Goal: Obtain resource: Download file/media

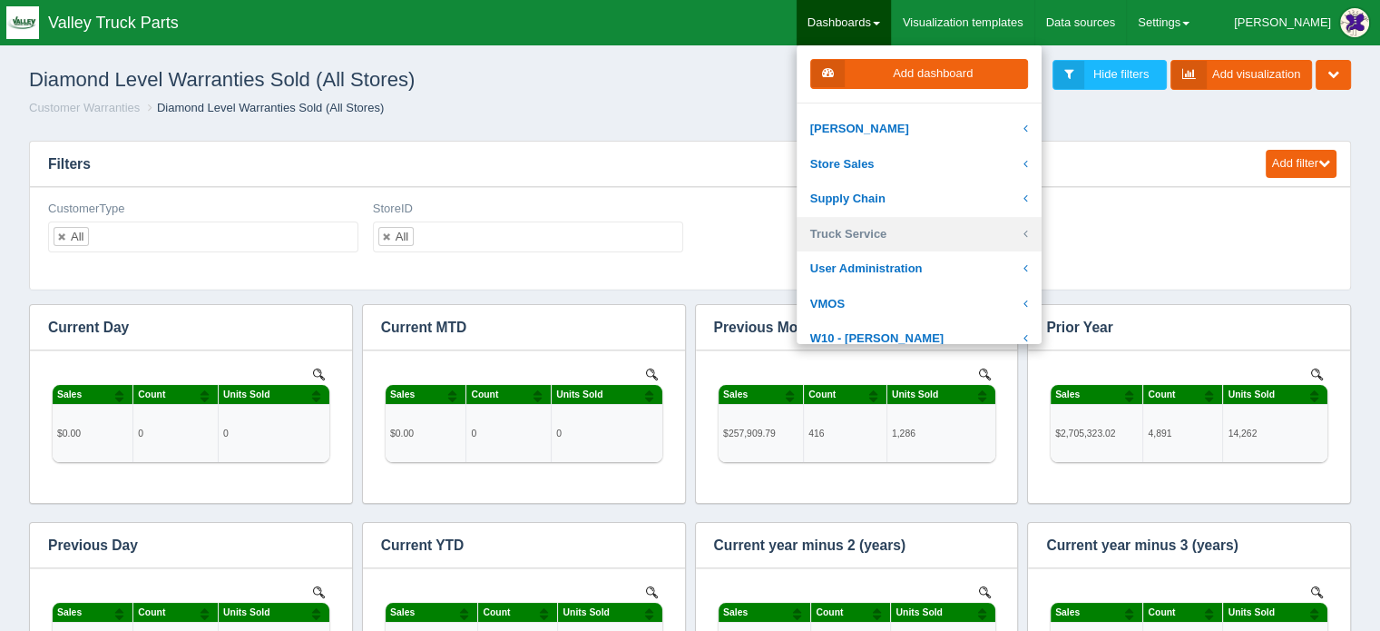
click at [920, 229] on link "Truck Service" at bounding box center [919, 234] width 245 height 35
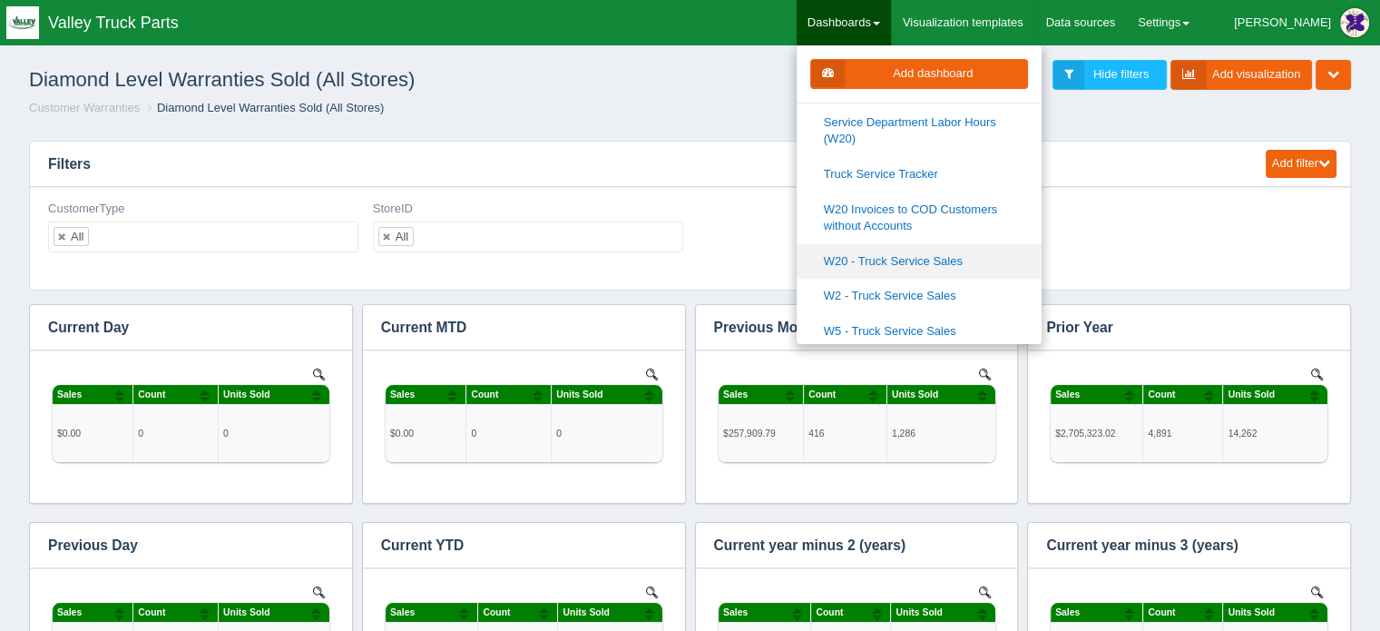
click at [940, 258] on link "W20 - Truck Service Sales" at bounding box center [919, 261] width 245 height 35
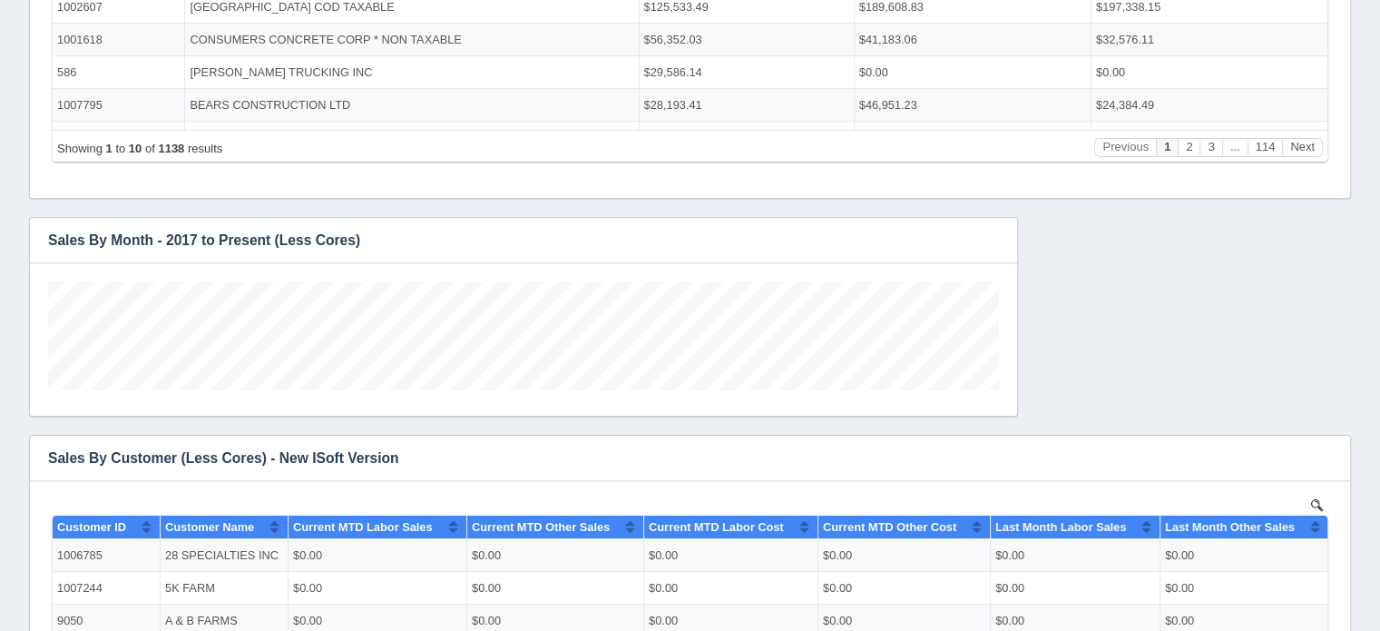
scroll to position [610, 0]
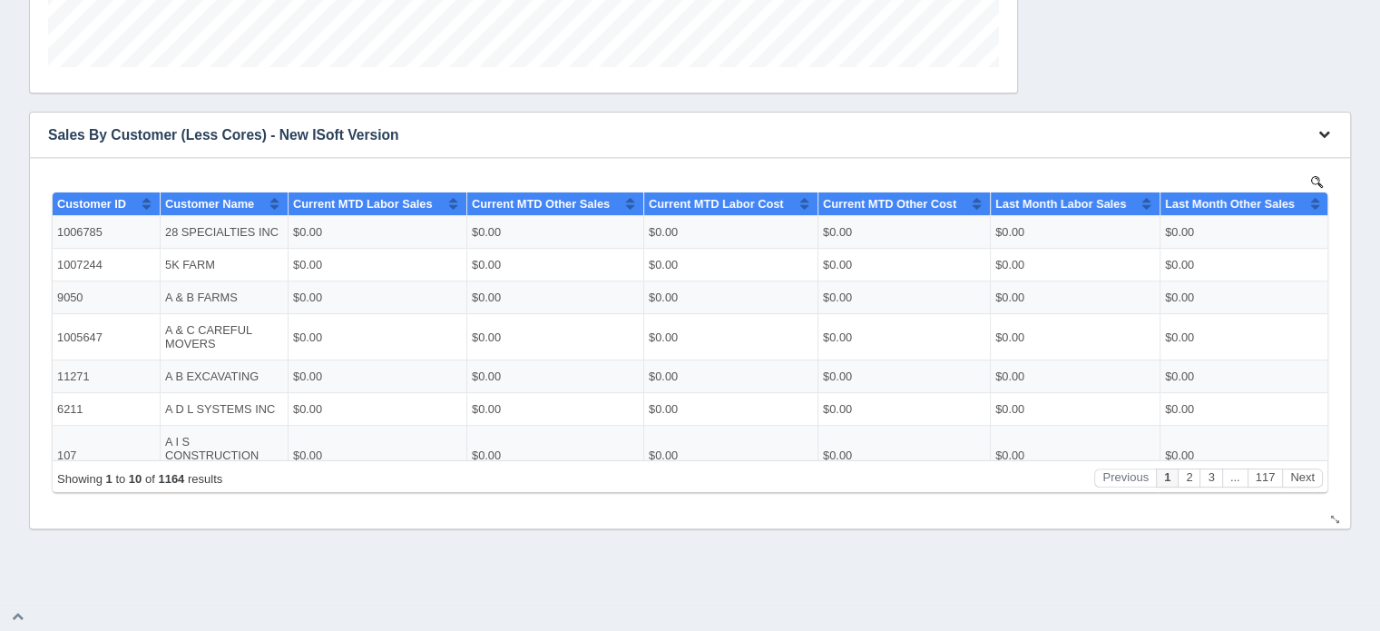
click at [1324, 131] on icon "button" at bounding box center [1325, 134] width 12 height 12
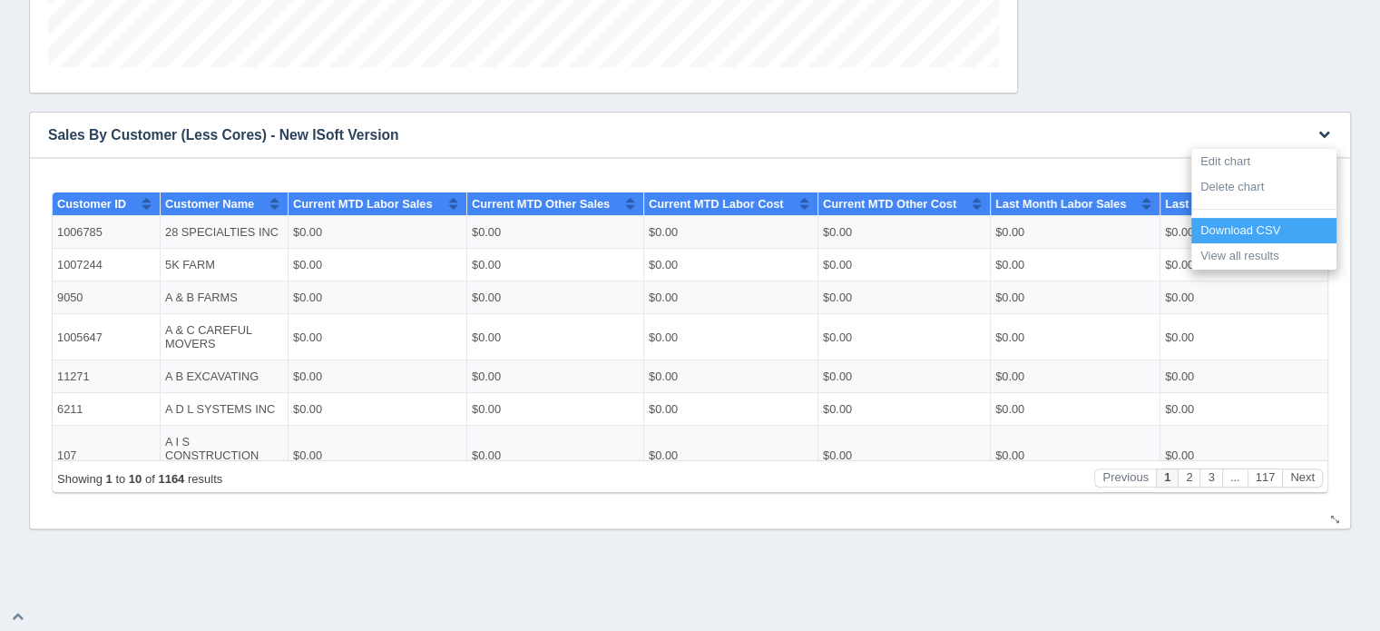
click at [1241, 224] on link "Download CSV" at bounding box center [1264, 231] width 145 height 26
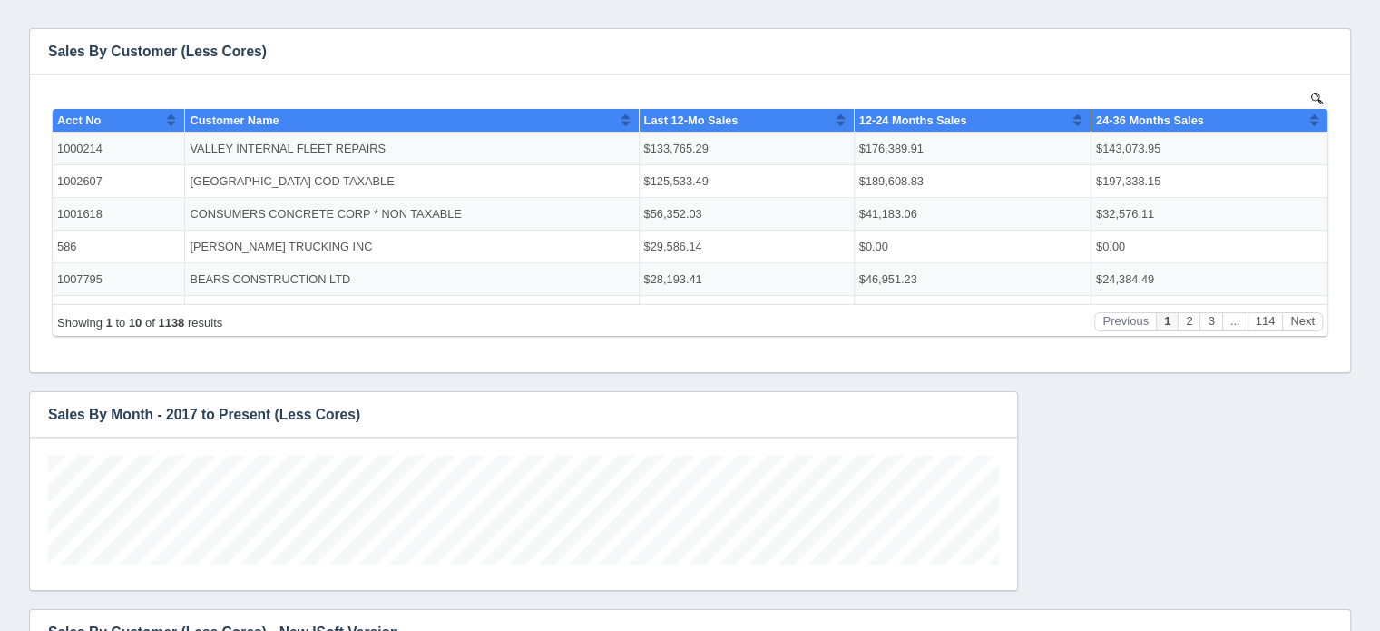
scroll to position [0, 0]
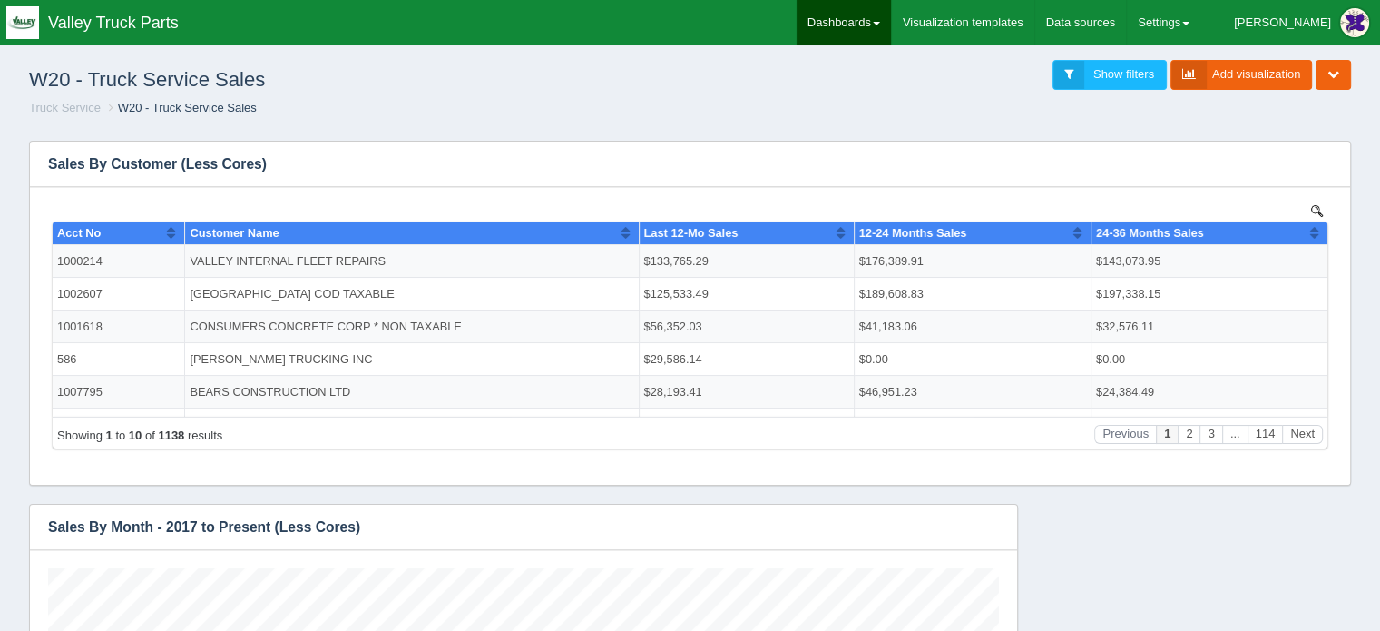
click at [883, 17] on link "Dashboards" at bounding box center [844, 22] width 94 height 45
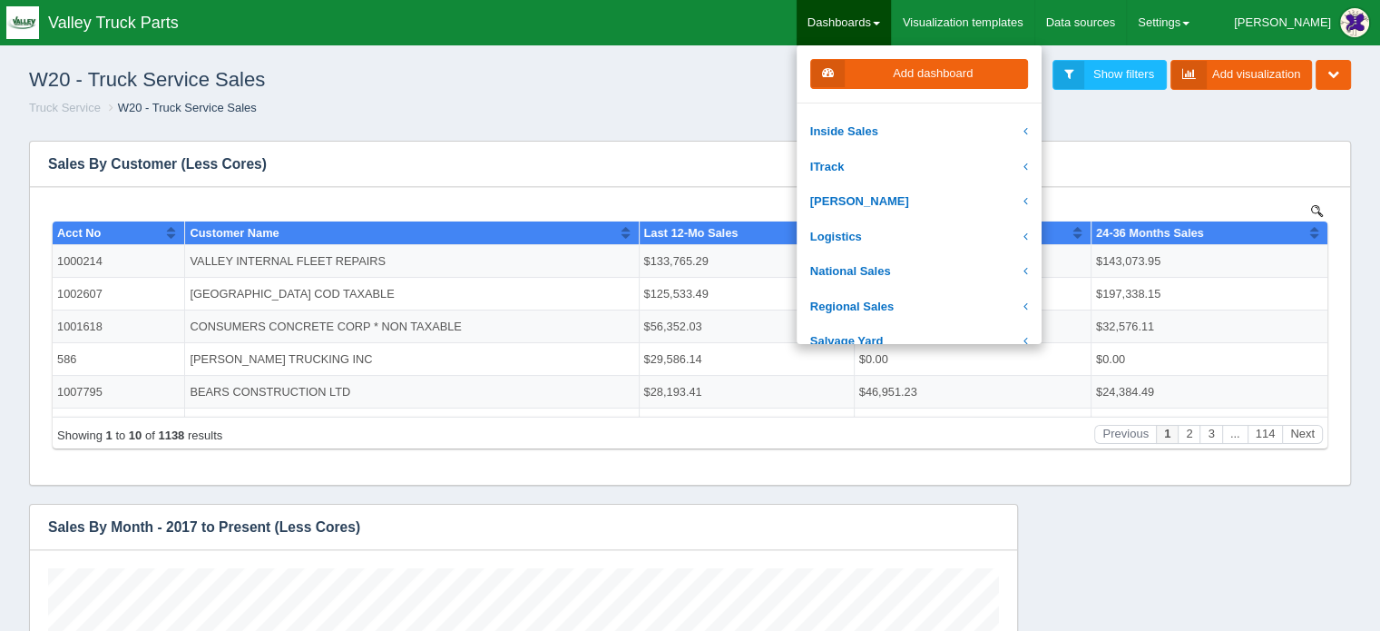
scroll to position [272, 0]
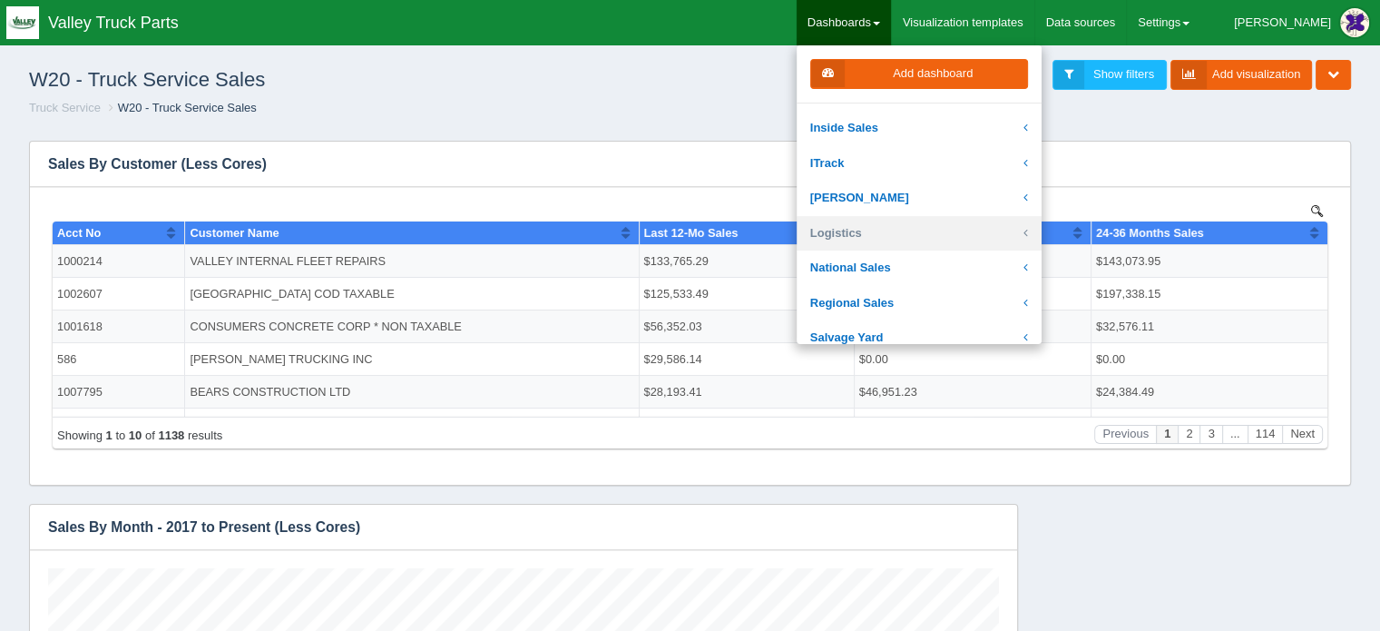
click at [907, 227] on link "Logistics" at bounding box center [919, 233] width 245 height 35
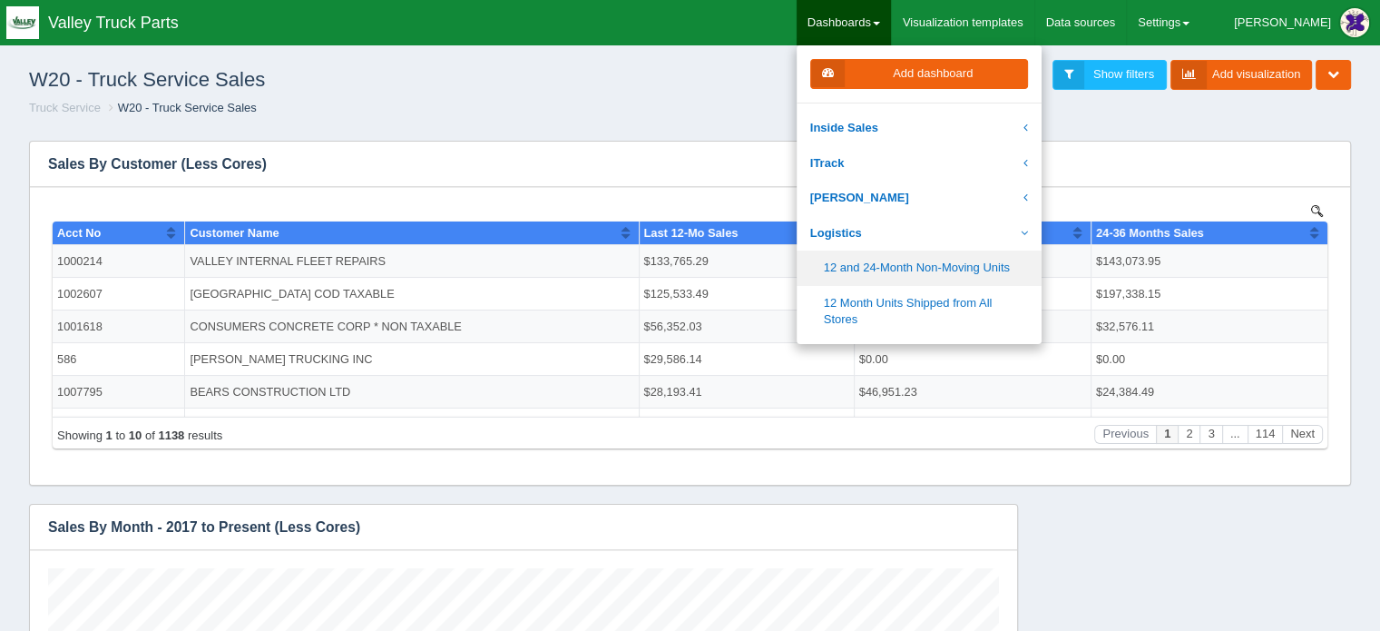
click at [934, 268] on link "12 and 24-Month Non-Moving Units" at bounding box center [919, 267] width 245 height 35
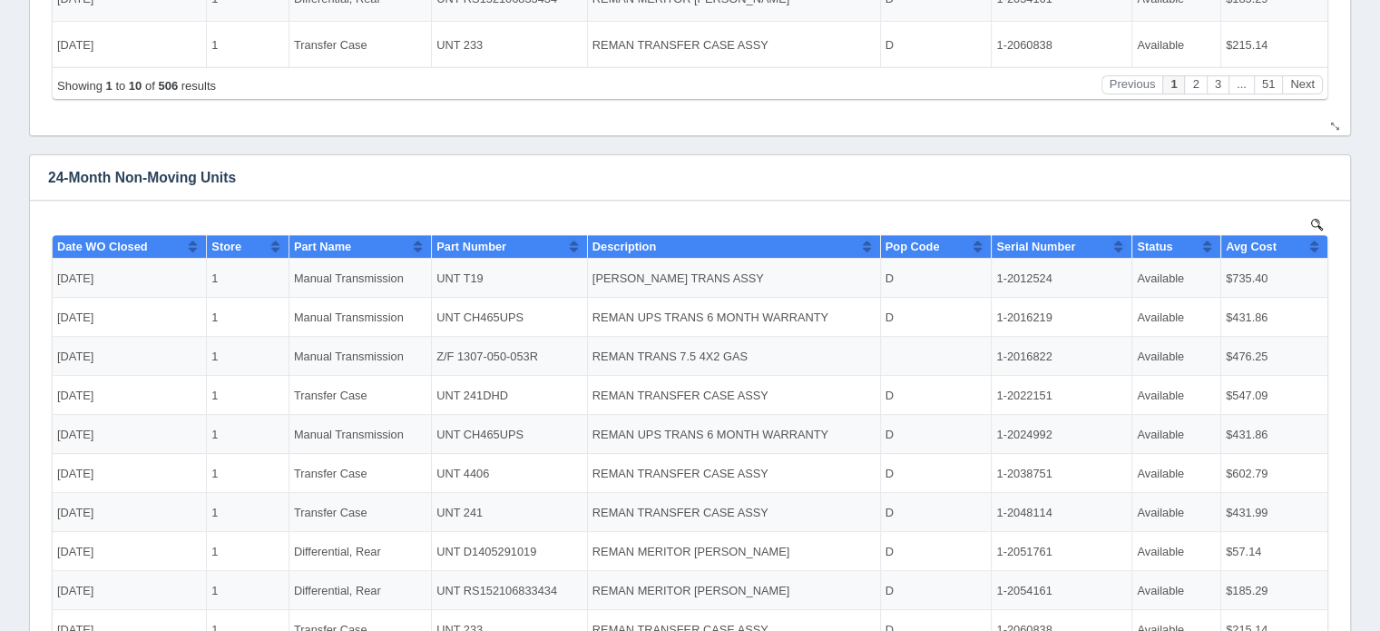
scroll to position [555, 0]
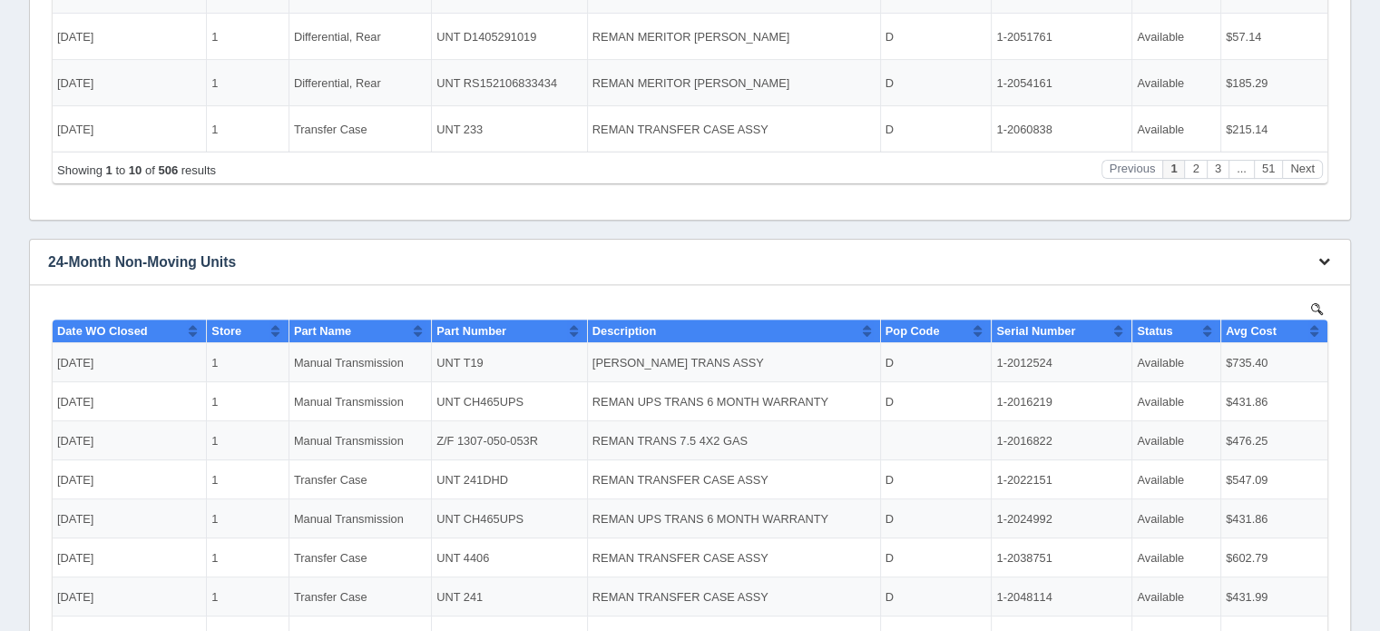
click at [1323, 257] on icon "button" at bounding box center [1325, 261] width 12 height 12
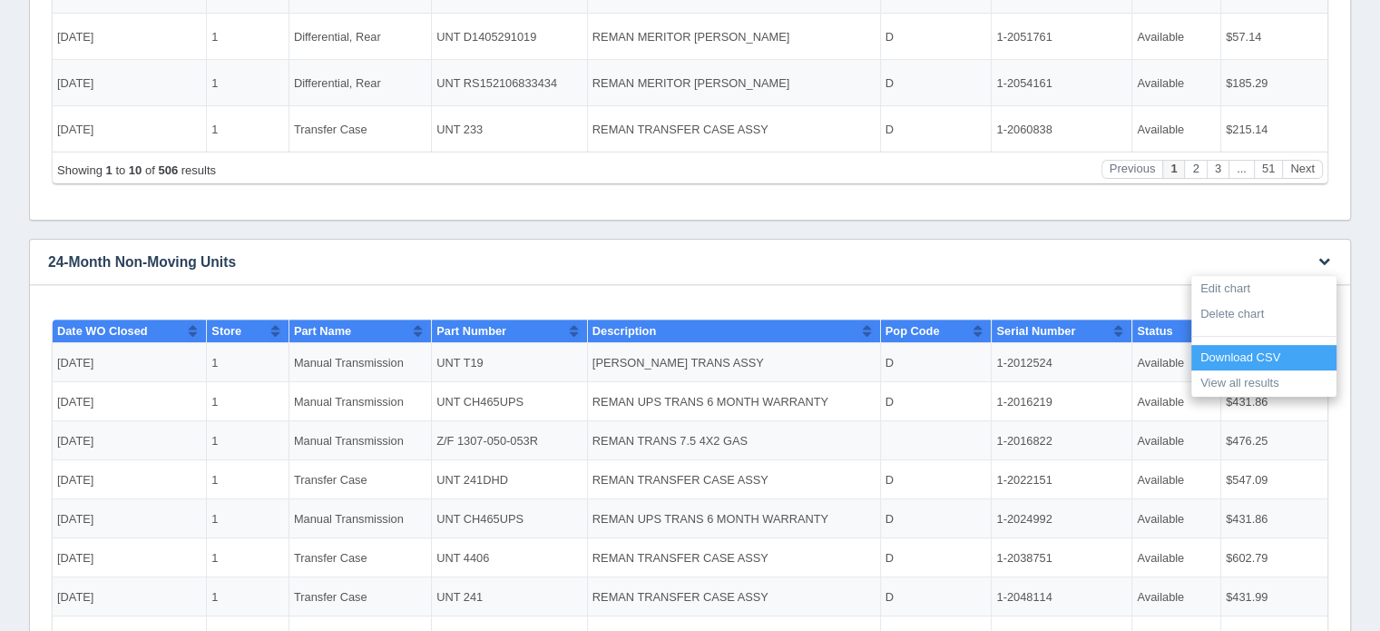
click at [1241, 355] on link "Download CSV" at bounding box center [1264, 358] width 145 height 26
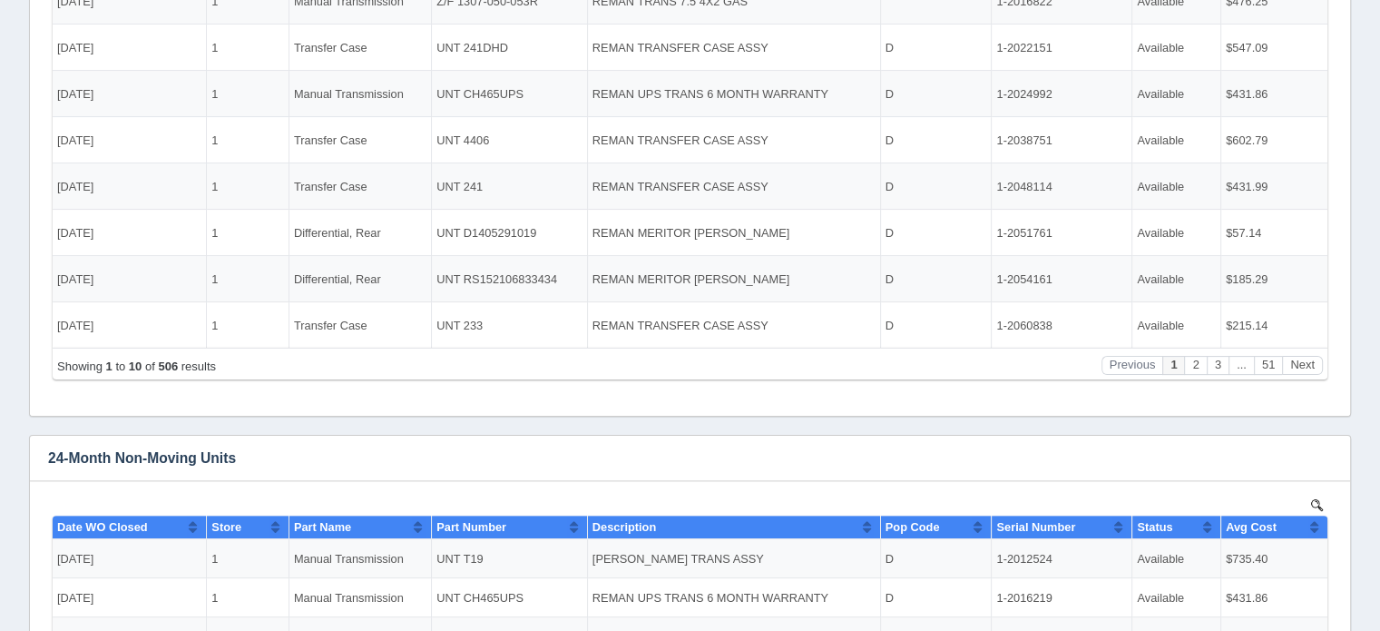
scroll to position [0, 0]
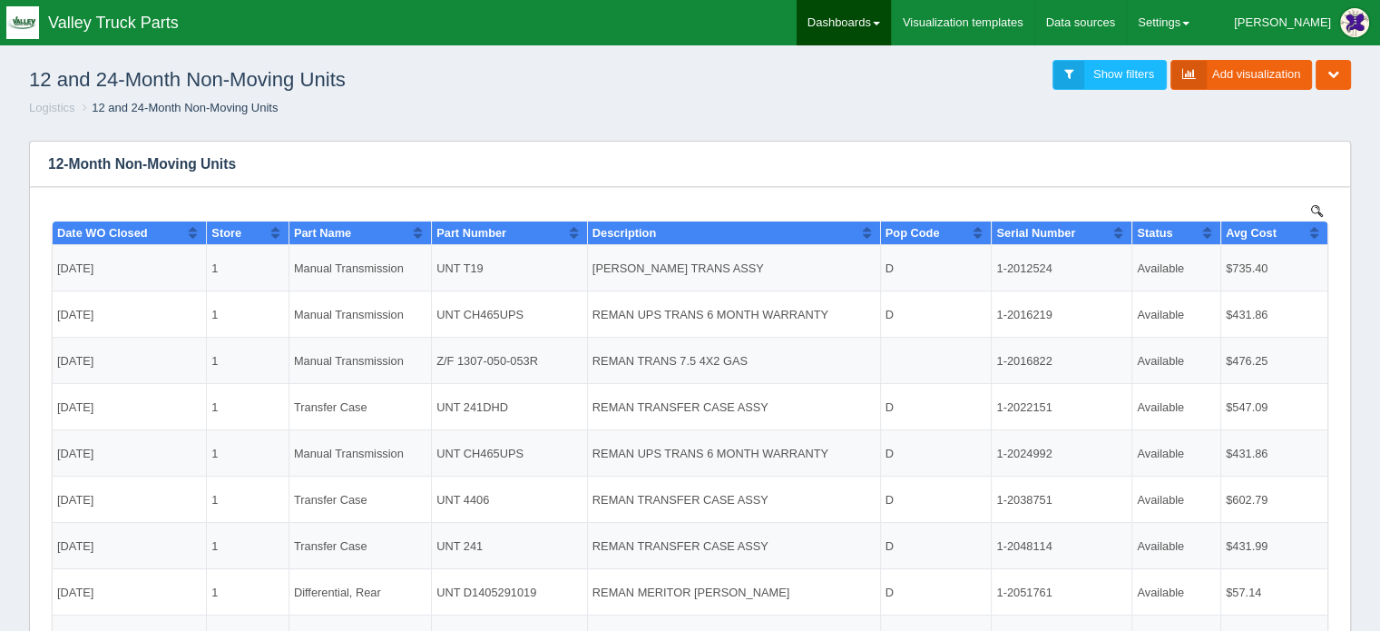
click at [891, 15] on link "Dashboards" at bounding box center [844, 22] width 94 height 45
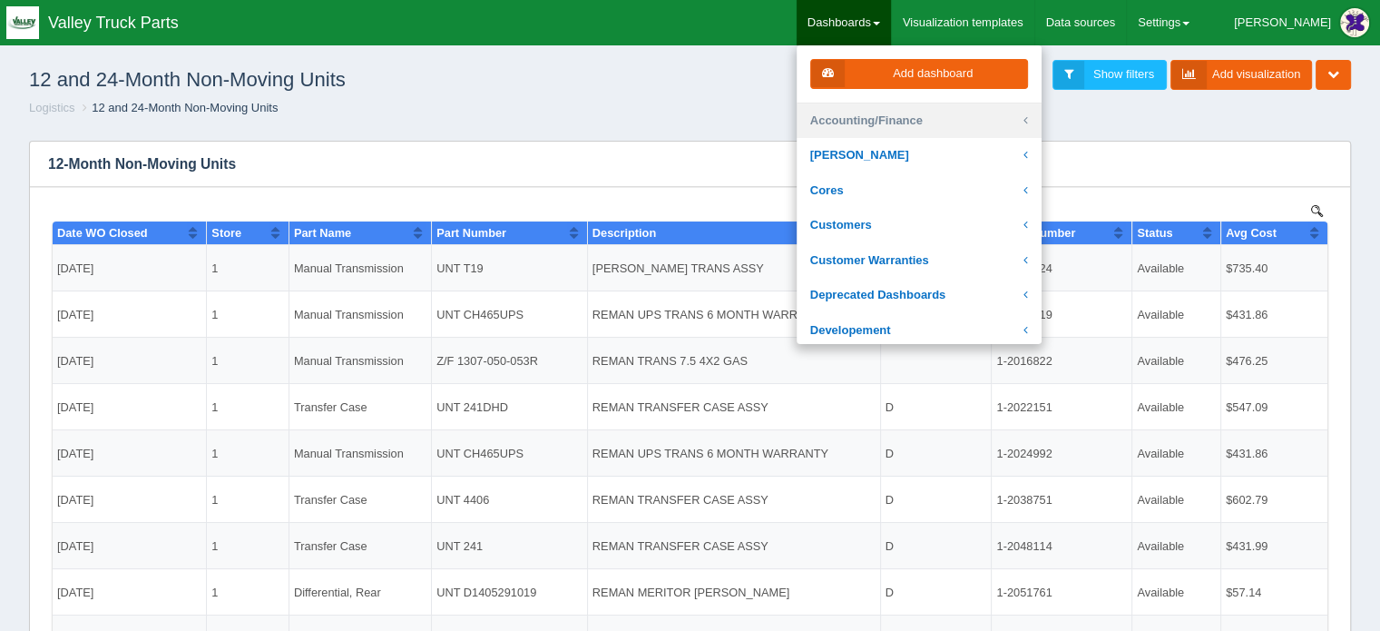
click at [942, 116] on link "Accounting/Finance" at bounding box center [919, 120] width 245 height 35
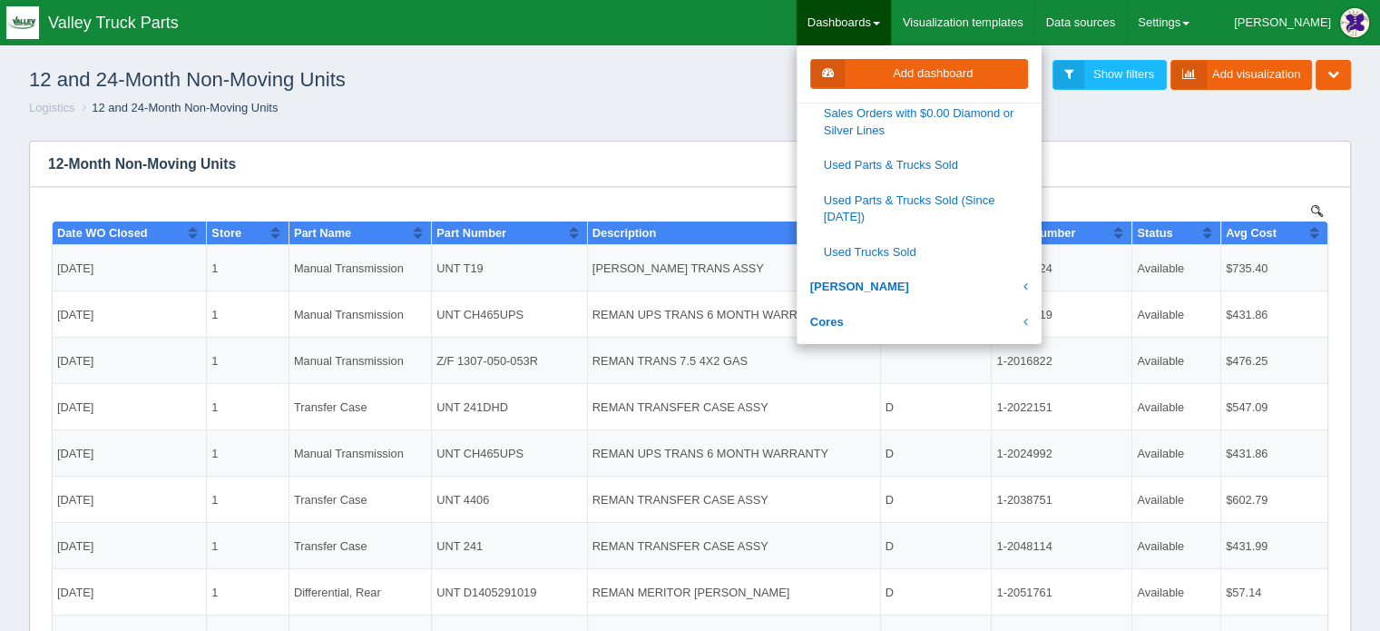
scroll to position [544, 0]
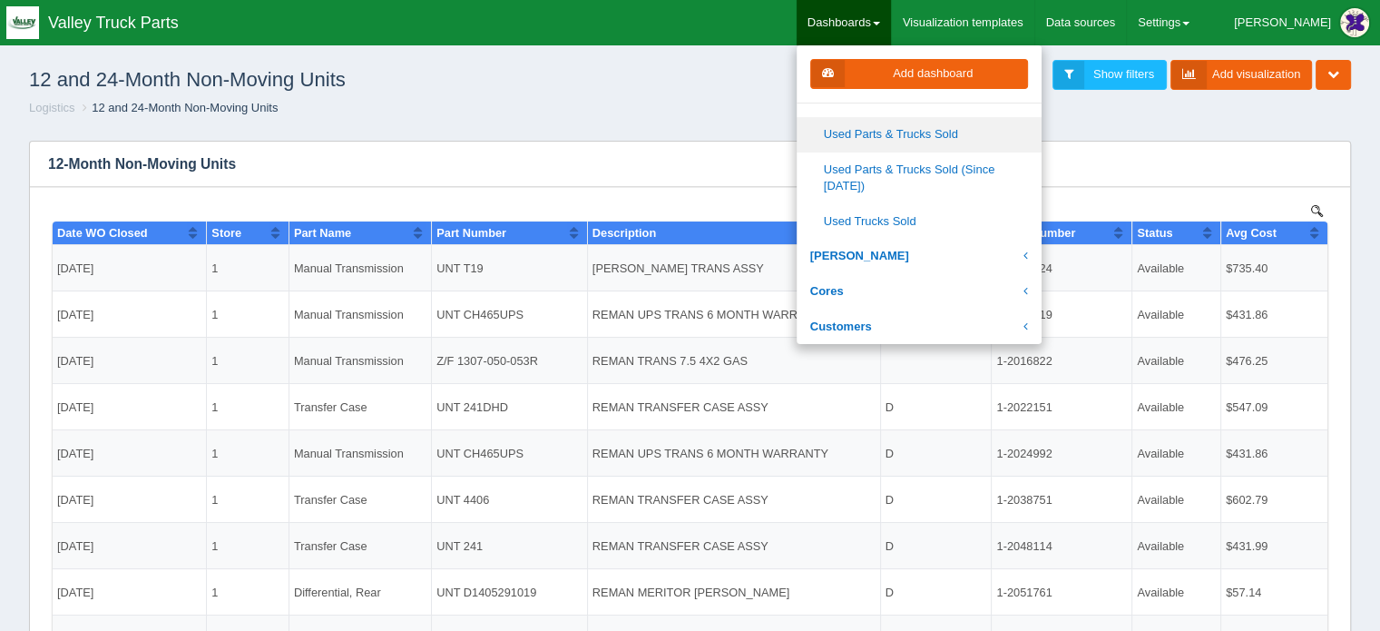
click at [944, 127] on link "Used Parts & Trucks Sold" at bounding box center [919, 134] width 245 height 35
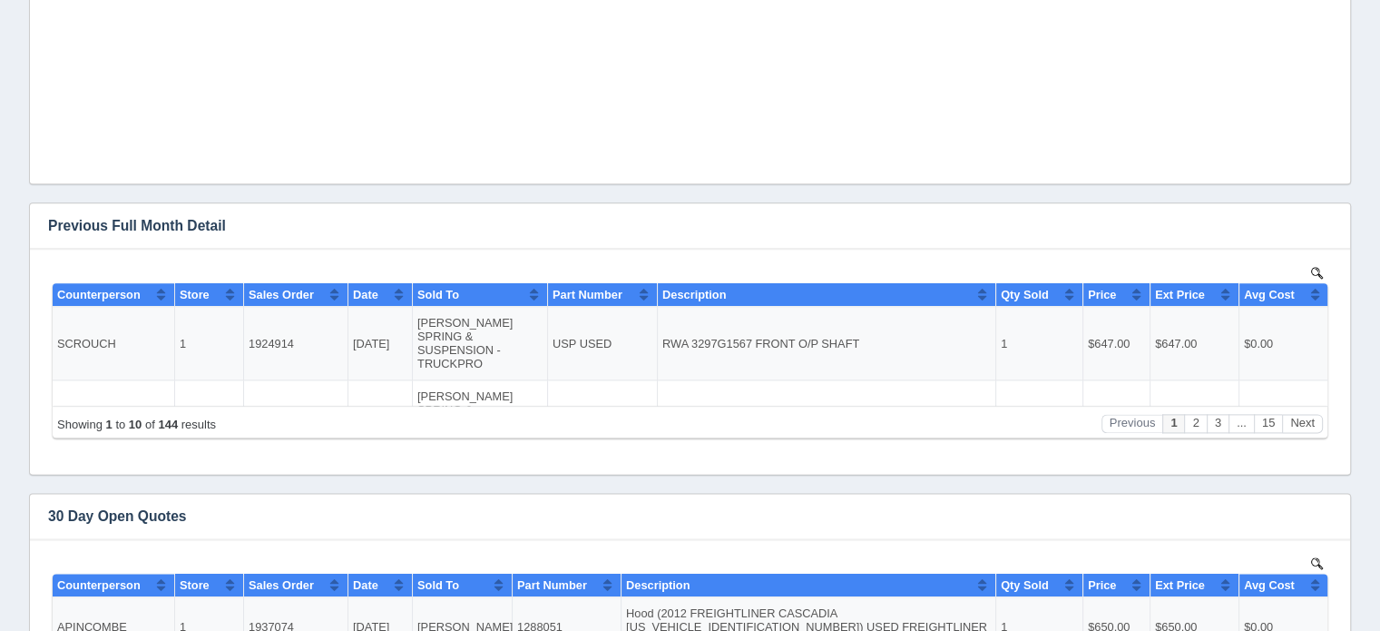
scroll to position [2269, 0]
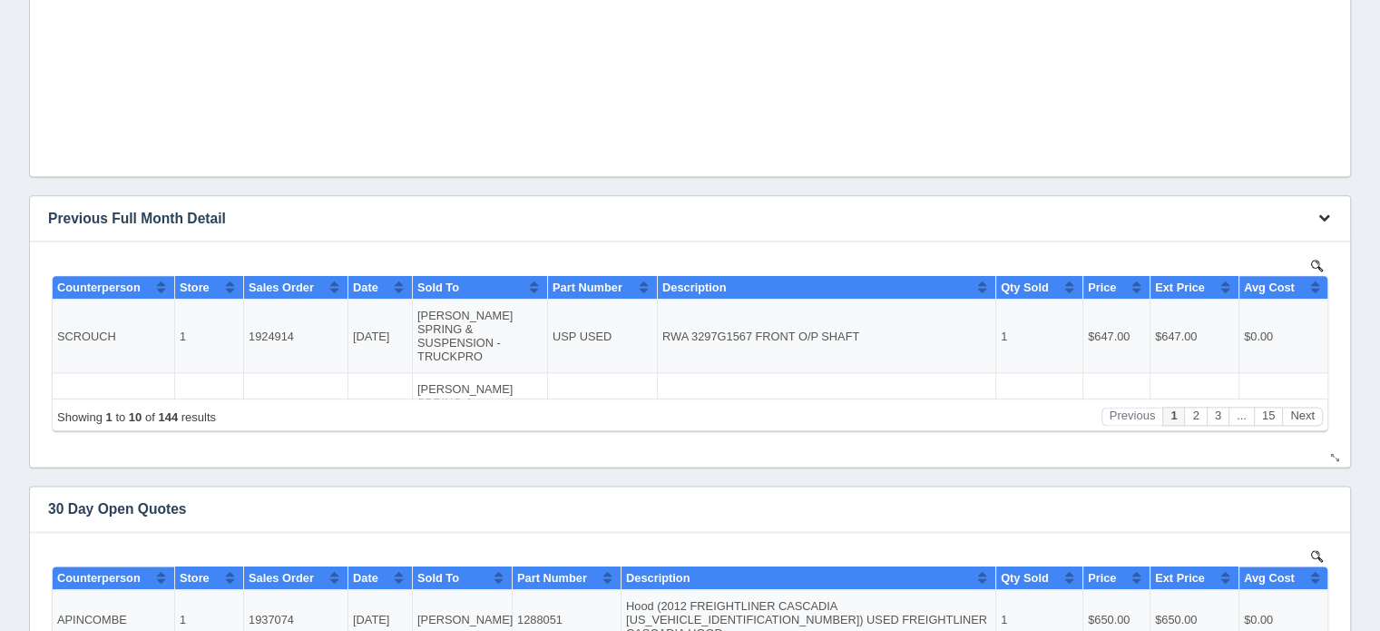
click at [1323, 220] on icon "button" at bounding box center [1325, 217] width 12 height 12
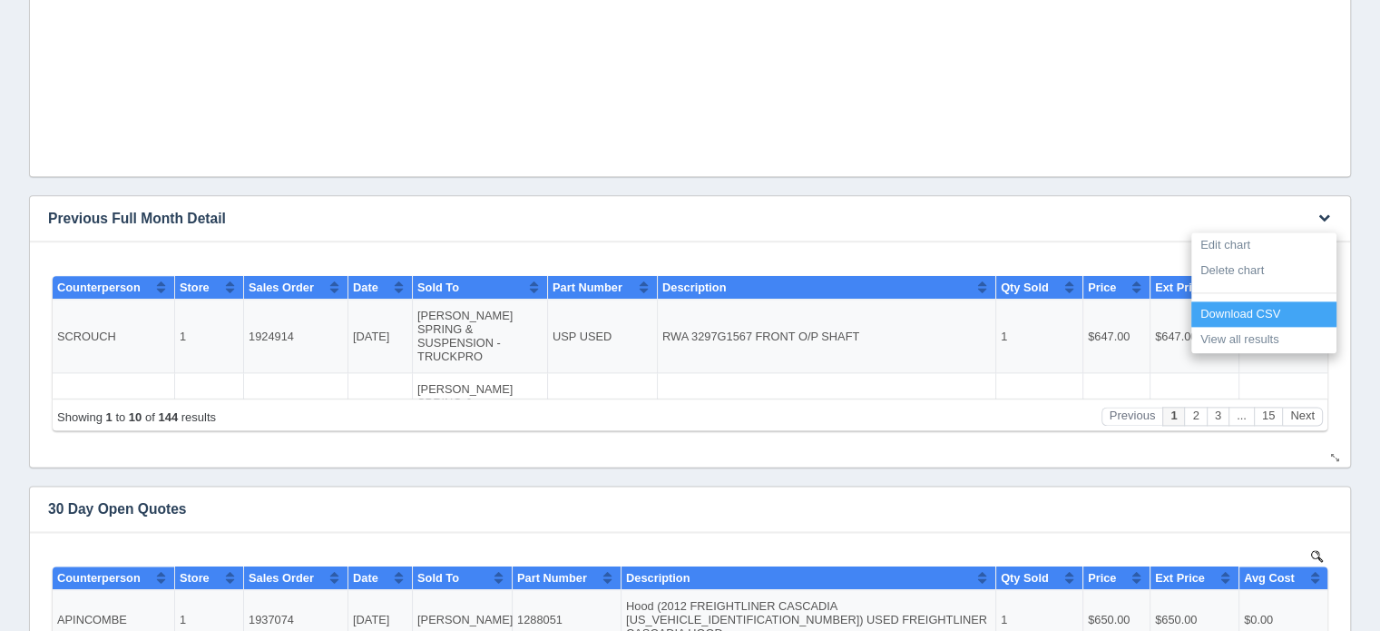
click at [1235, 311] on link "Download CSV" at bounding box center [1264, 314] width 145 height 26
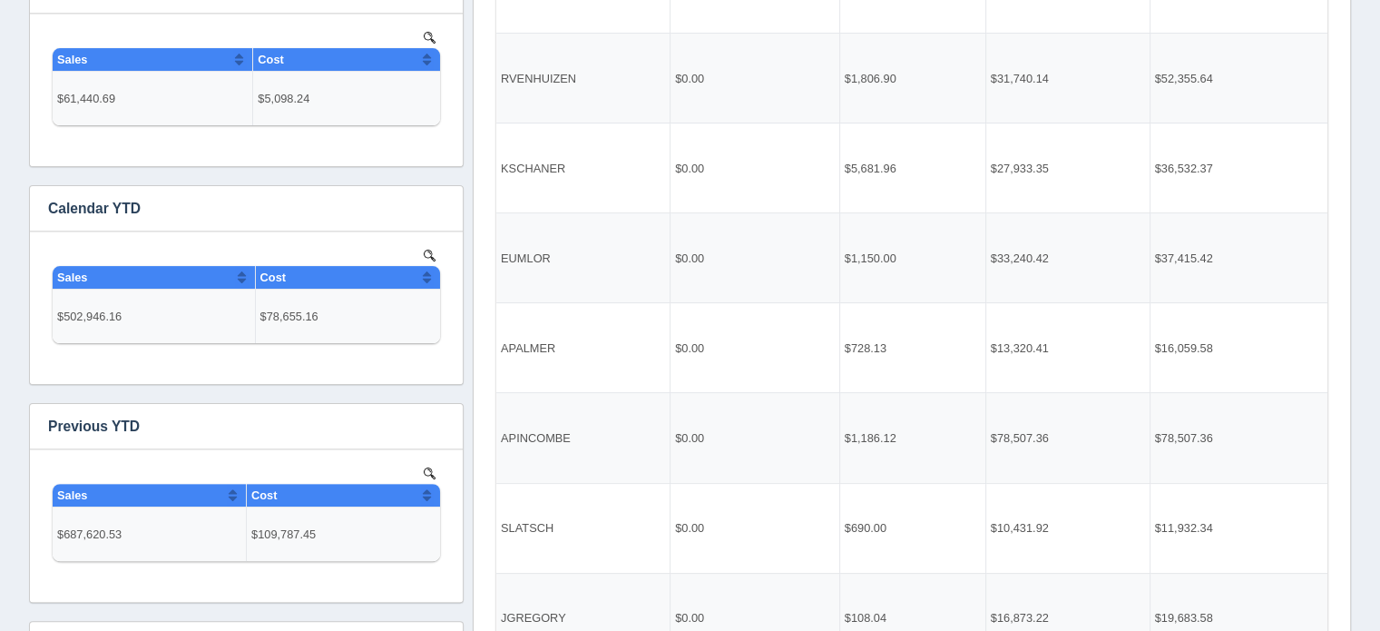
scroll to position [0, 0]
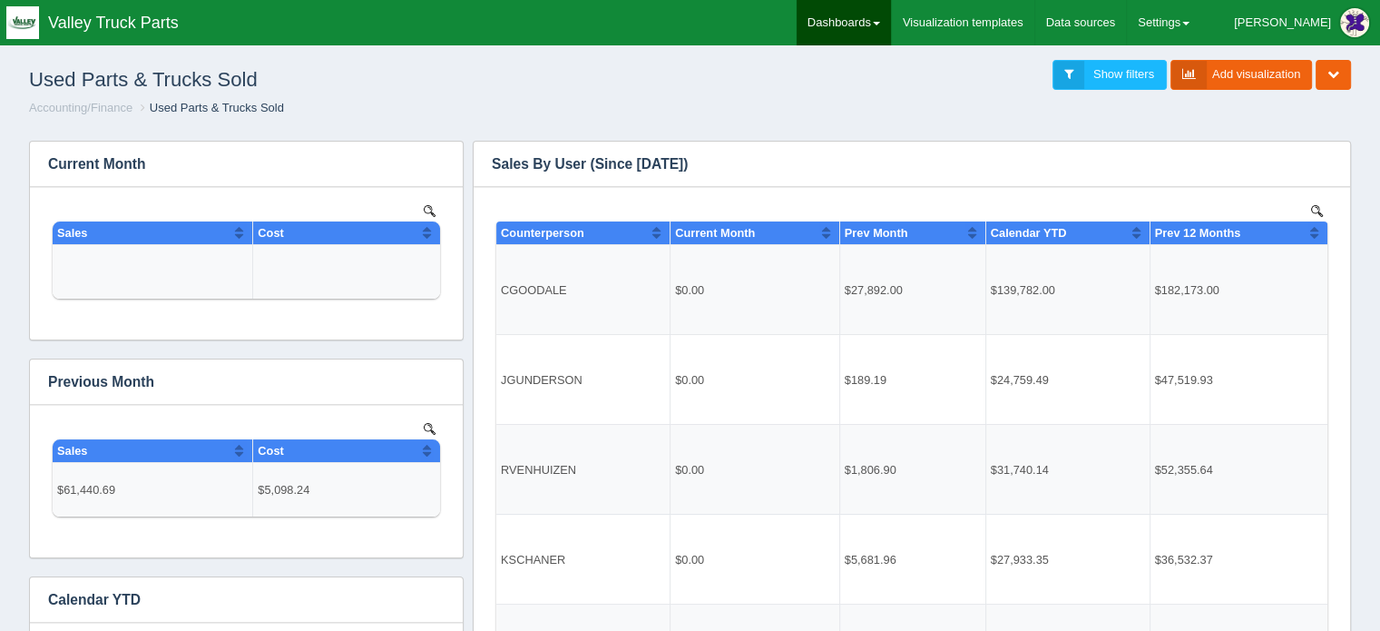
click at [891, 13] on link "Dashboards" at bounding box center [844, 22] width 94 height 45
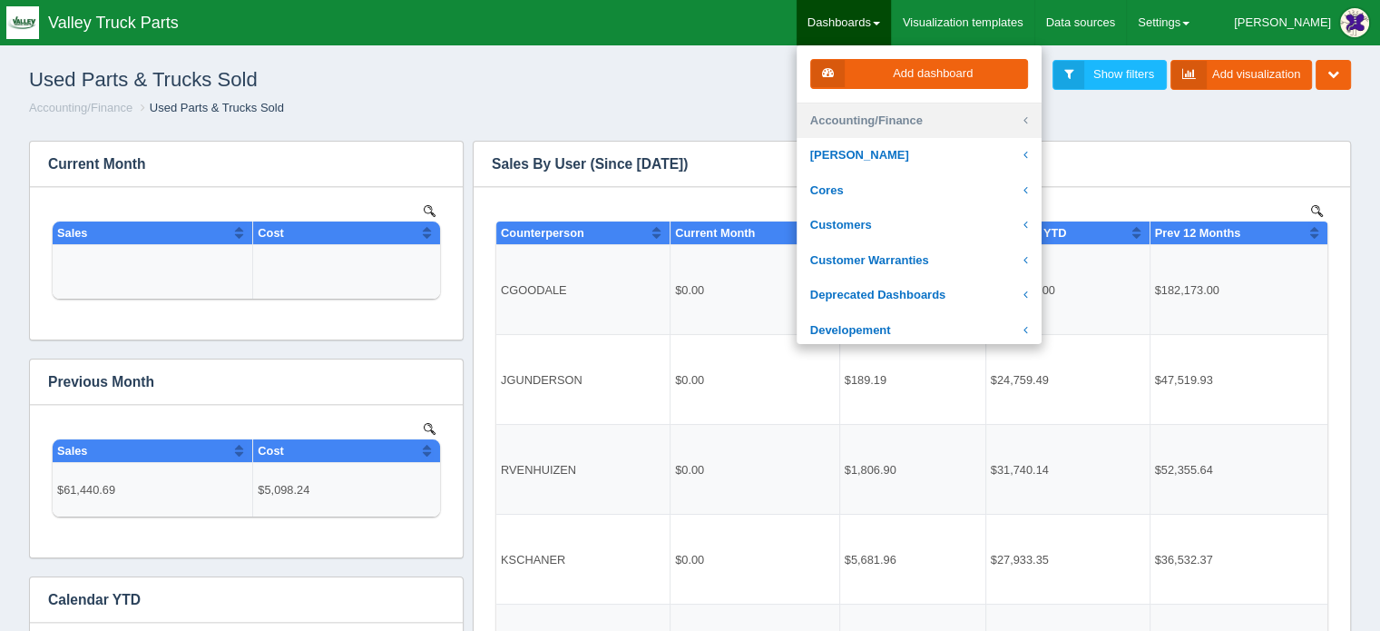
click at [918, 117] on link "Accounting/Finance" at bounding box center [919, 120] width 245 height 35
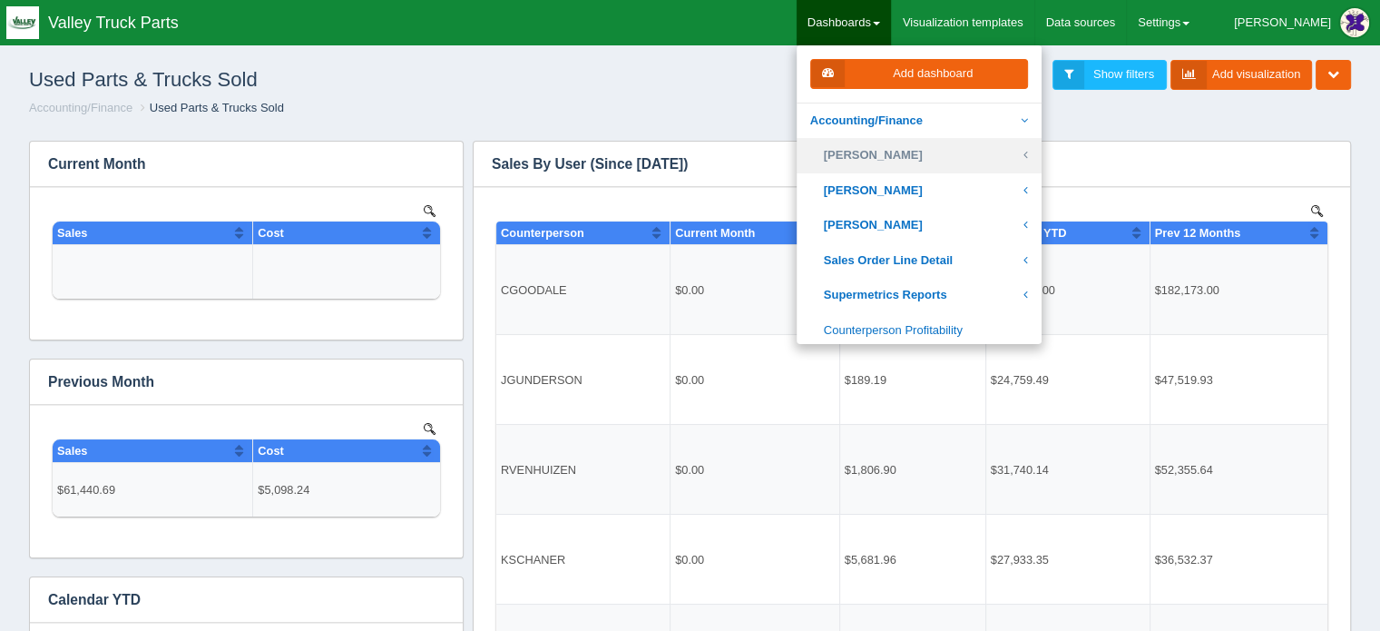
click at [946, 151] on link "[PERSON_NAME]" at bounding box center [919, 155] width 245 height 35
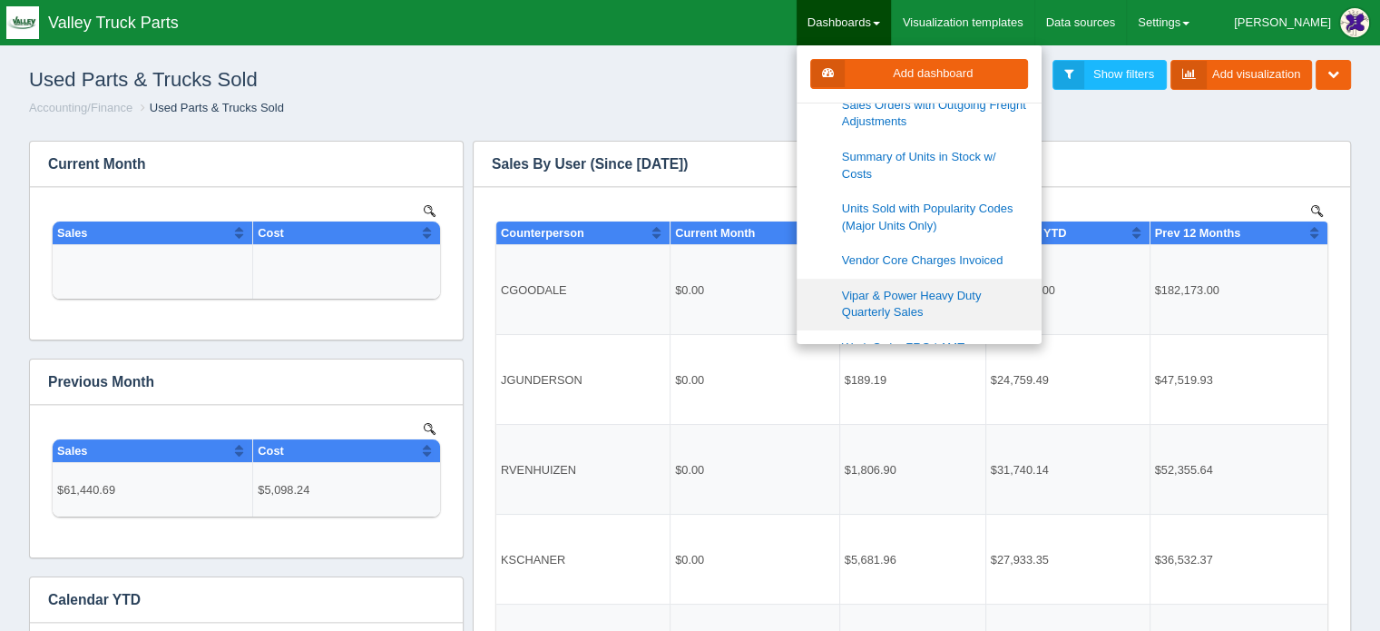
scroll to position [544, 0]
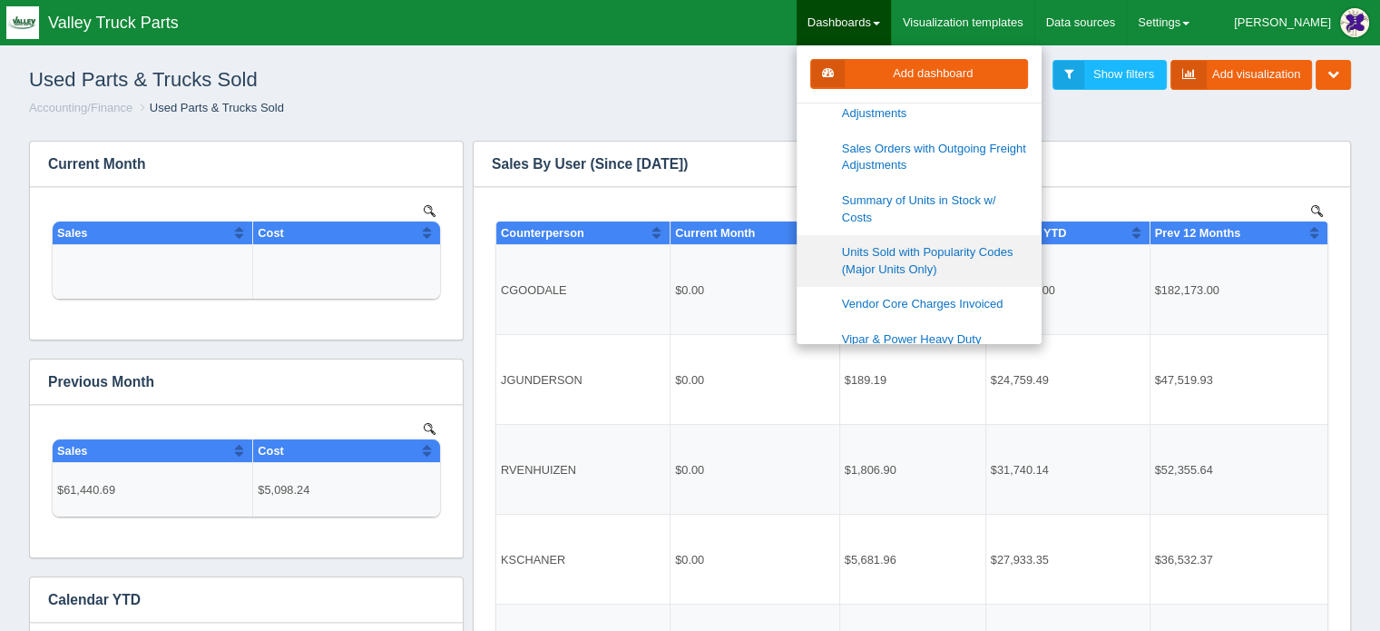
click at [937, 235] on link "Units Sold with Popularity Codes (Major Units Only)" at bounding box center [919, 261] width 245 height 52
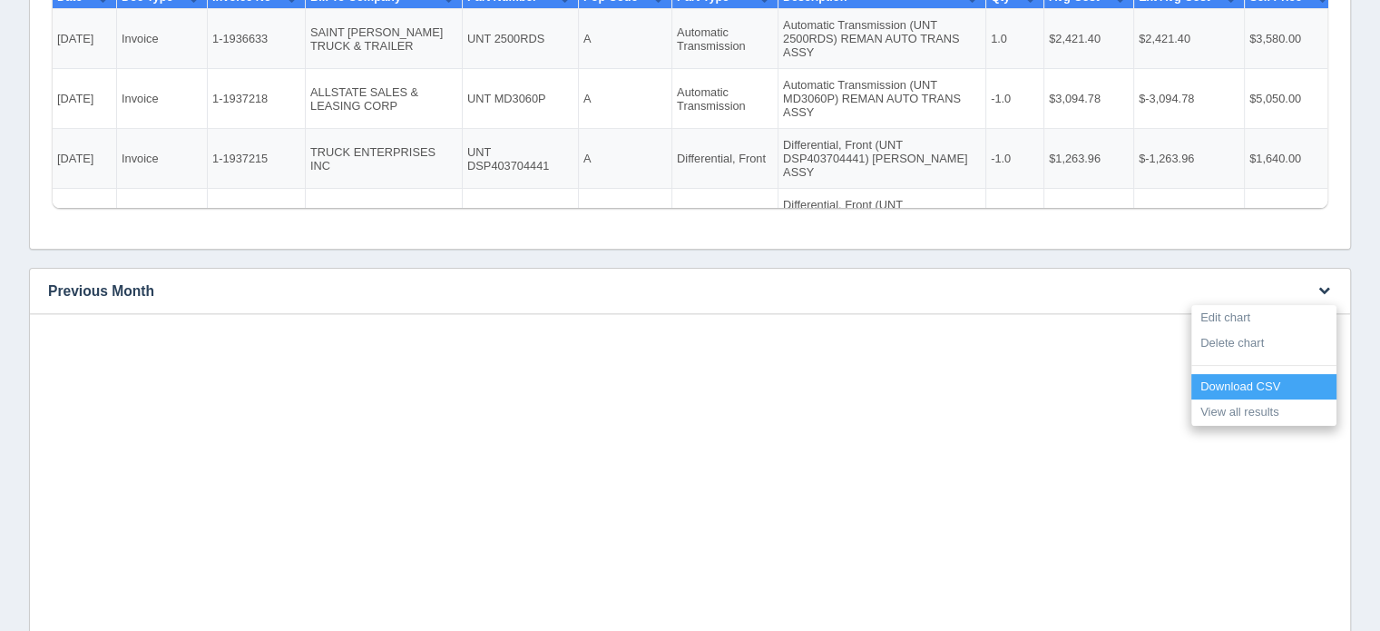
click at [1257, 384] on link "Download CSV" at bounding box center [1264, 387] width 145 height 26
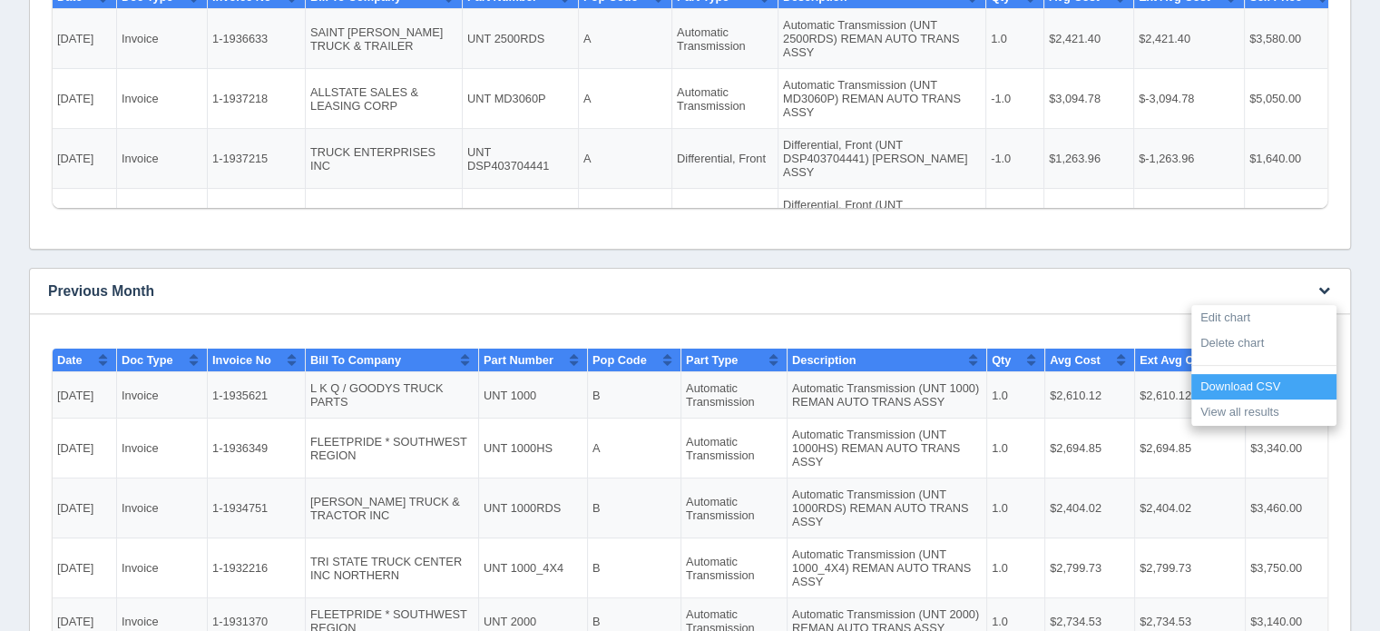
scroll to position [0, 0]
click at [1237, 387] on link "Download CSV" at bounding box center [1264, 387] width 145 height 26
click at [1237, 386] on td "$2,610.12" at bounding box center [1190, 394] width 111 height 46
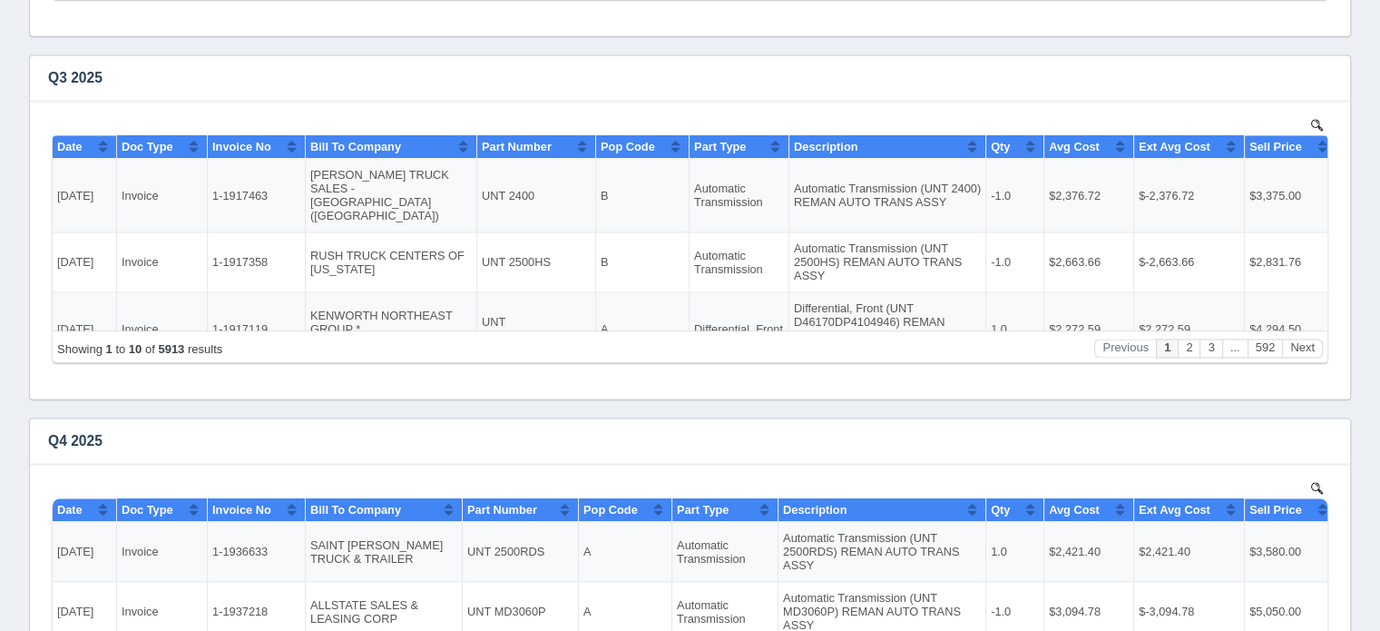
scroll to position [2717, 0]
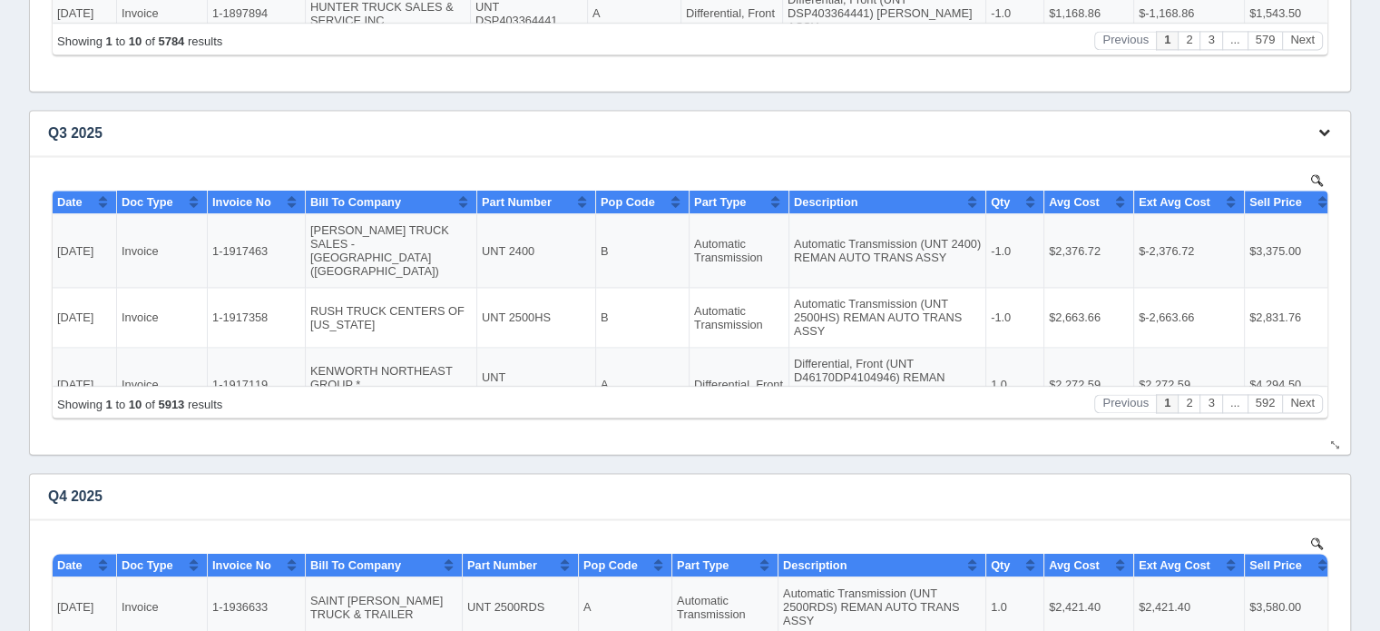
click at [1324, 126] on icon "button" at bounding box center [1325, 132] width 12 height 12
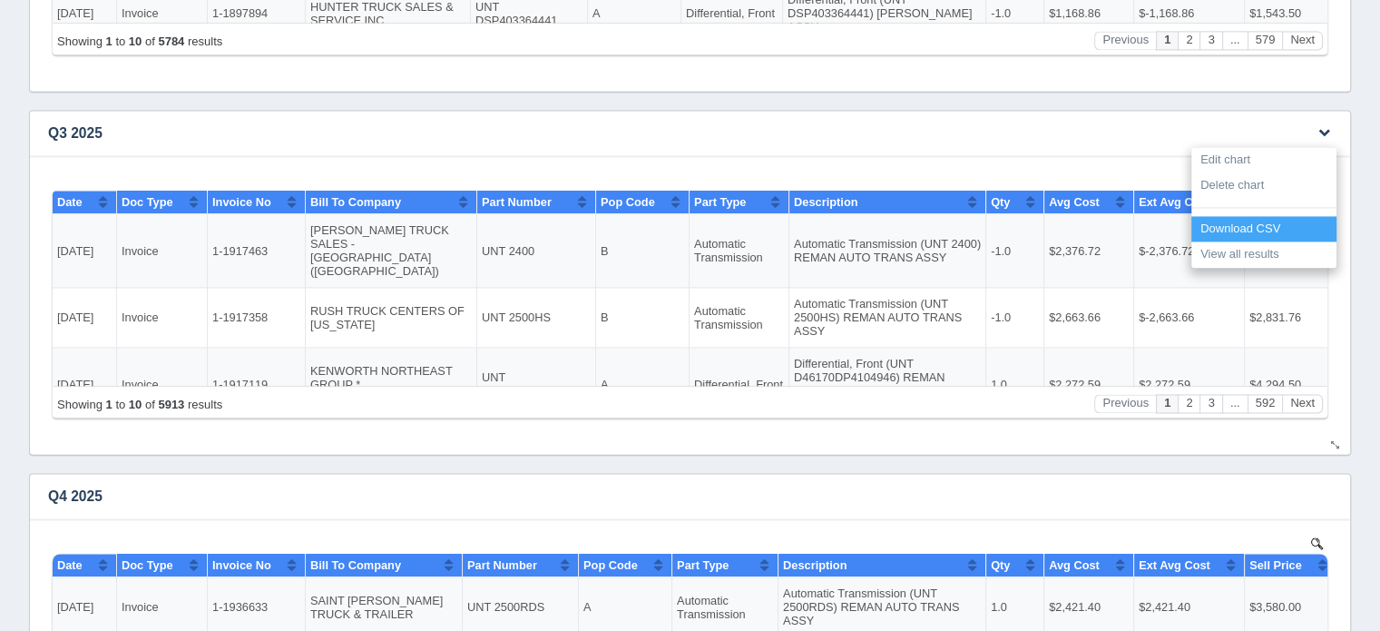
click at [1252, 222] on link "Download CSV" at bounding box center [1264, 229] width 145 height 26
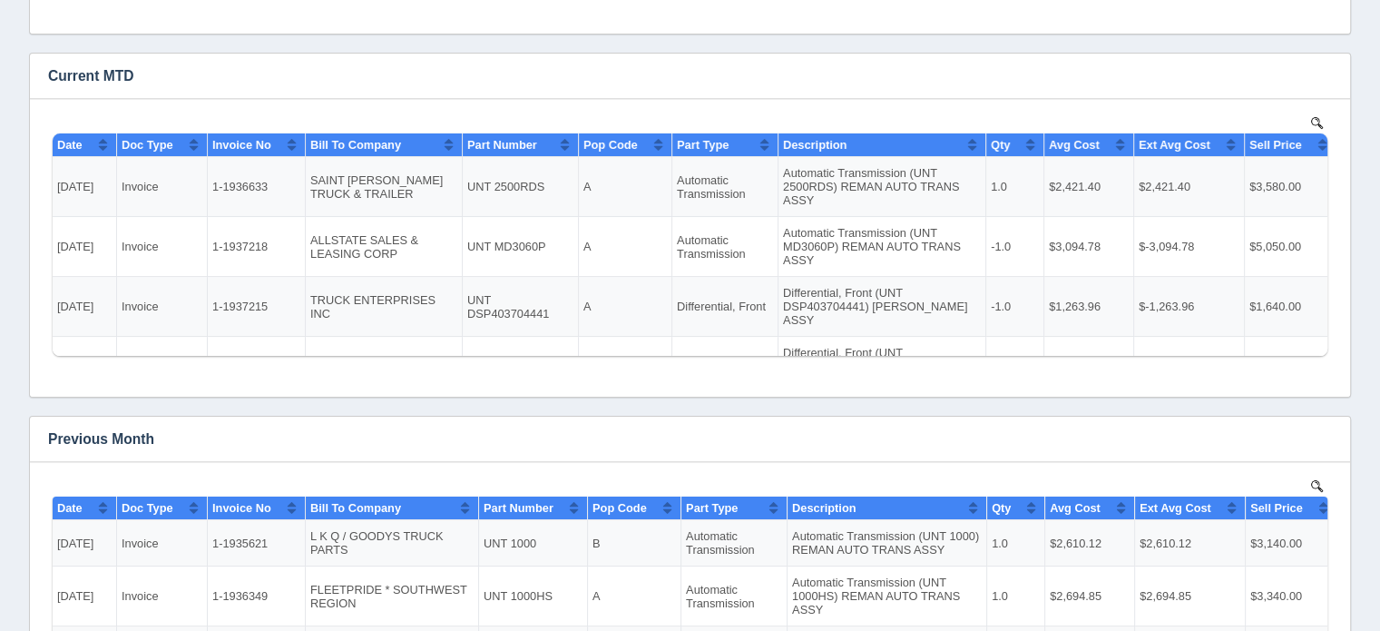
scroll to position [0, 0]
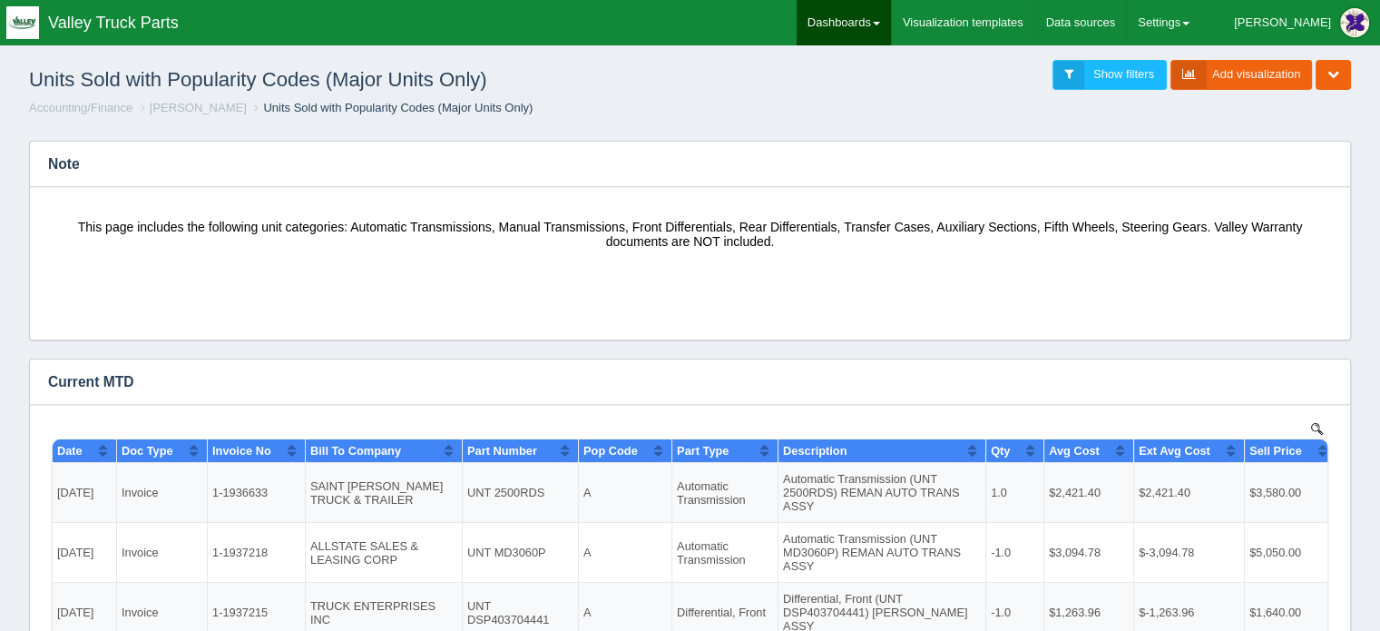
click at [889, 14] on link "Dashboards" at bounding box center [844, 22] width 94 height 45
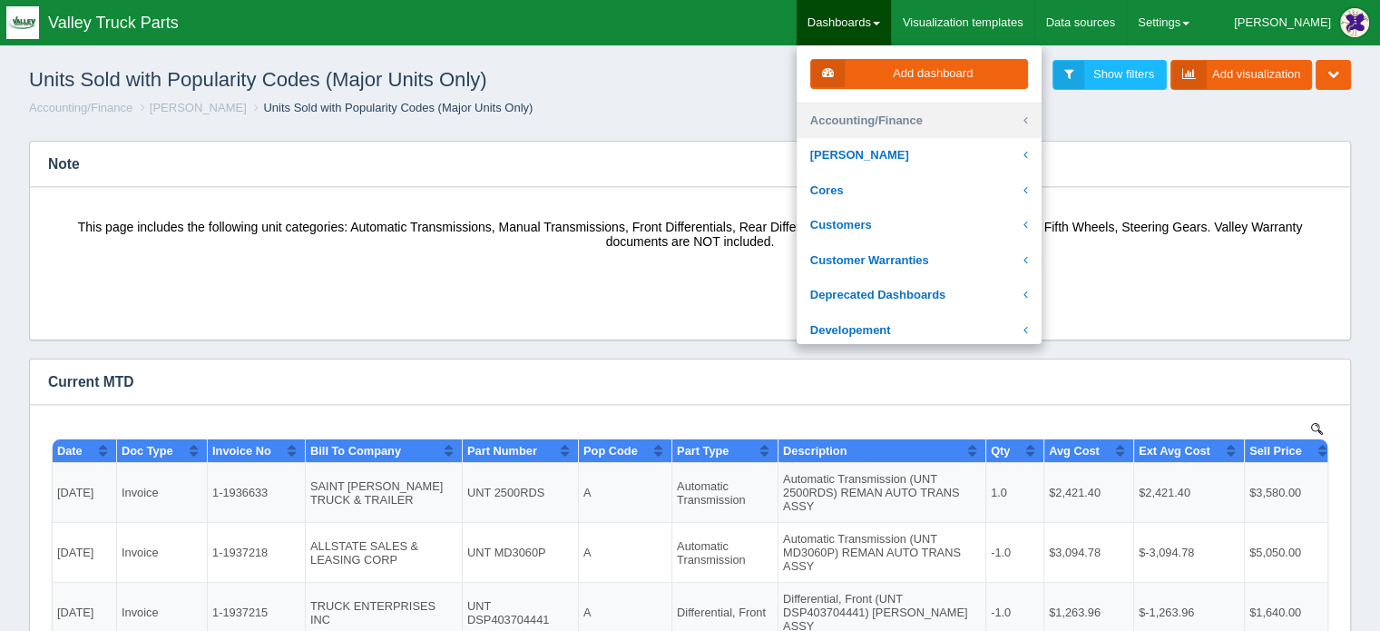
click at [918, 119] on link "Accounting/Finance" at bounding box center [919, 120] width 245 height 35
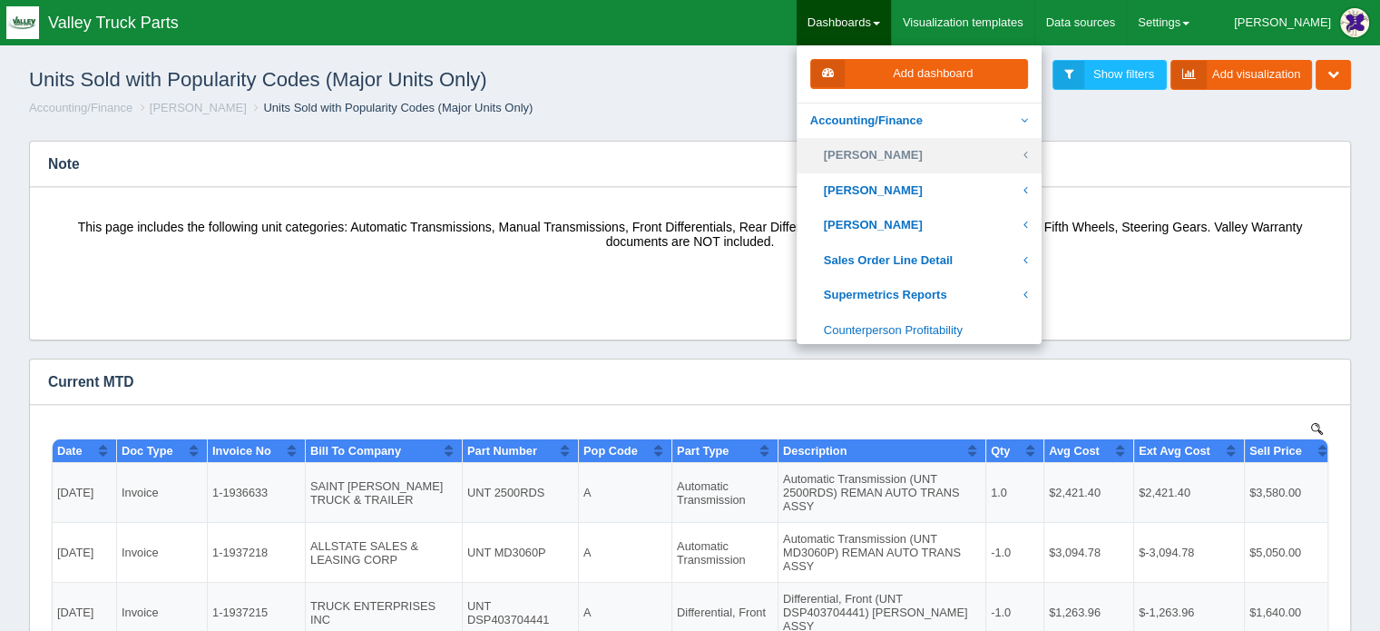
click at [928, 152] on link "[PERSON_NAME]" at bounding box center [919, 155] width 245 height 35
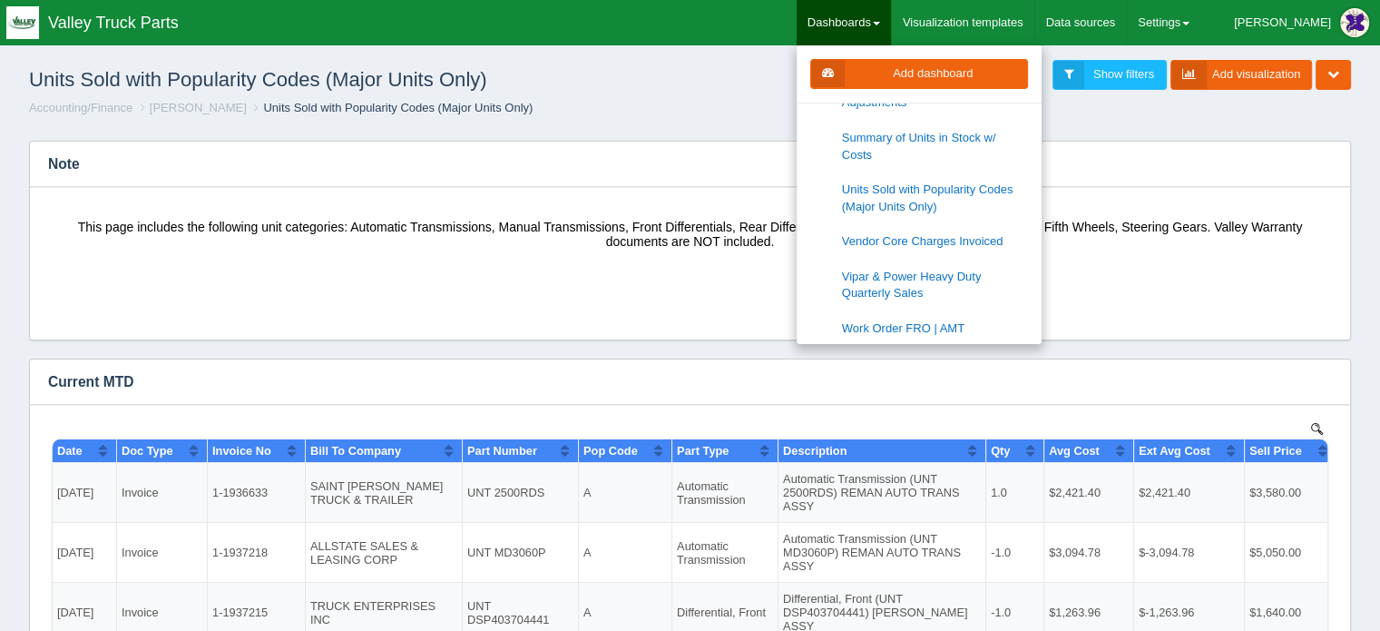
scroll to position [635, 0]
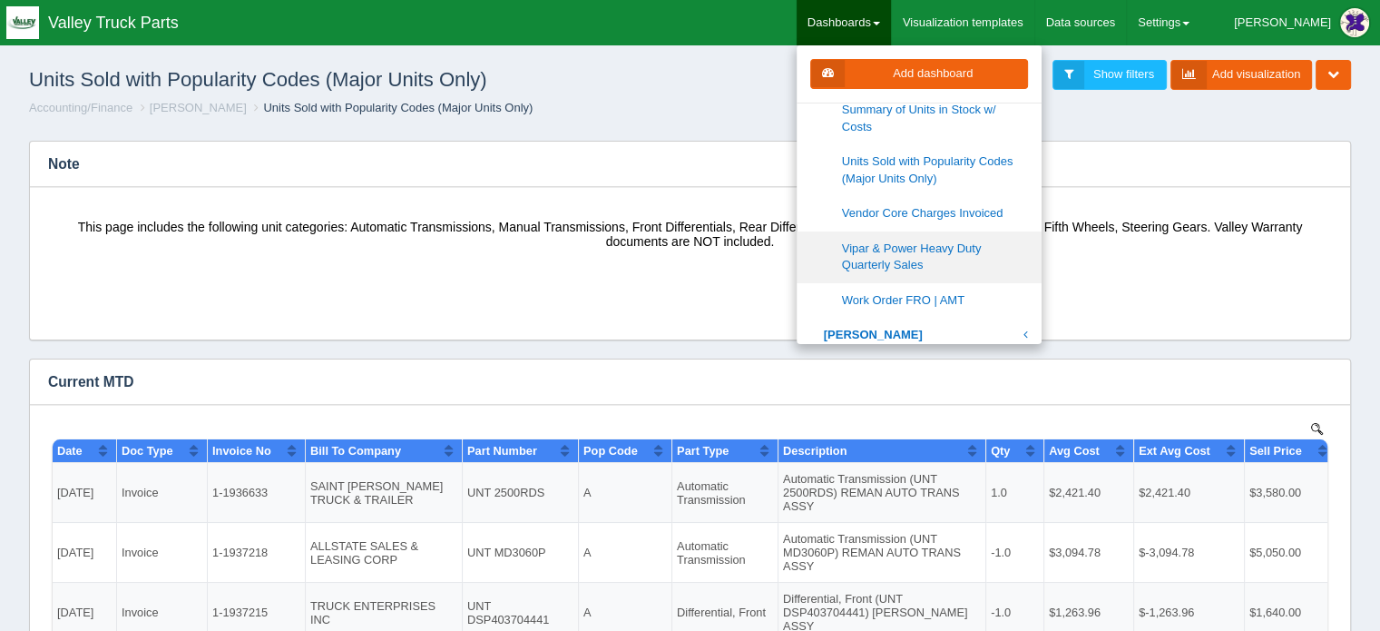
click at [959, 235] on link "Vipar & Power Heavy Duty Quarterly Sales" at bounding box center [919, 257] width 245 height 52
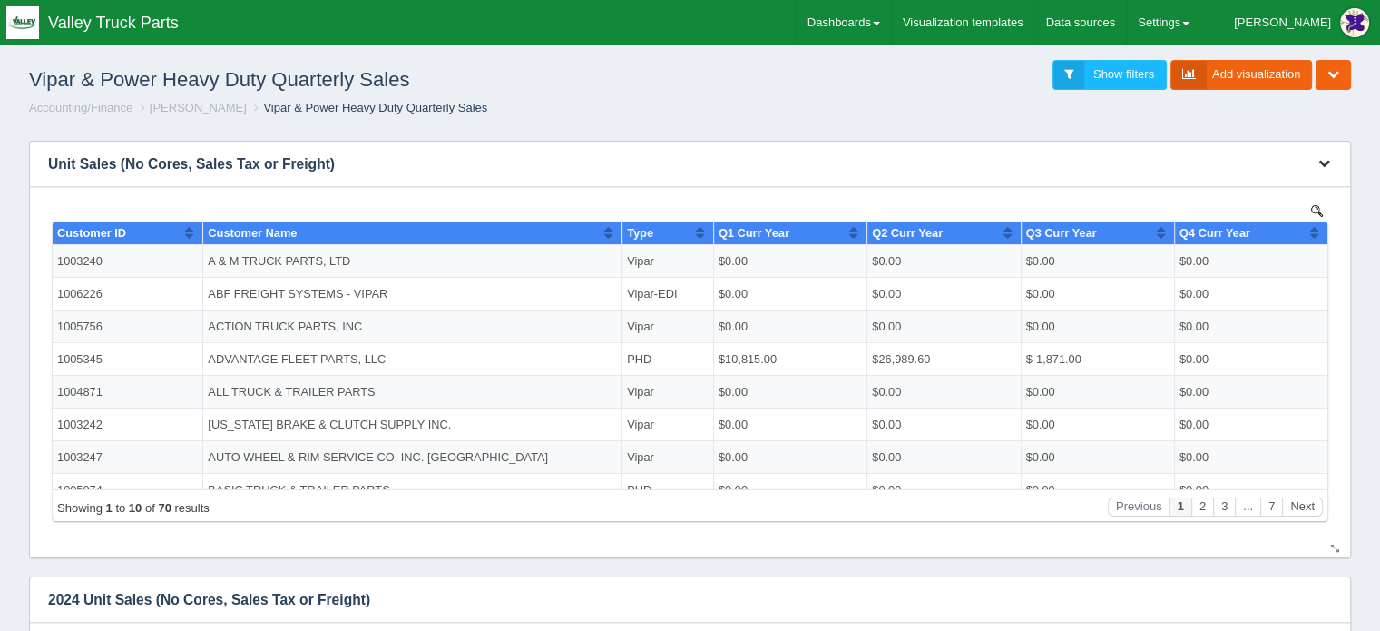
click at [1328, 159] on icon "button" at bounding box center [1325, 163] width 12 height 12
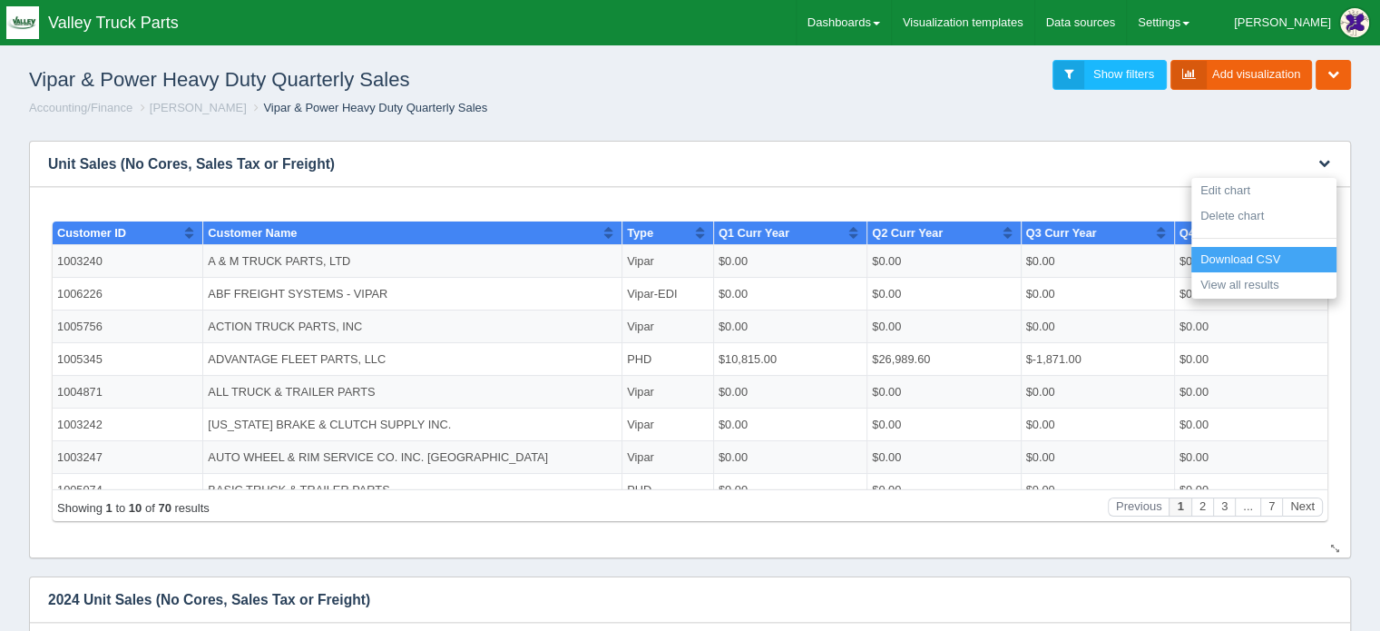
click at [1250, 258] on link "Download CSV" at bounding box center [1264, 260] width 145 height 26
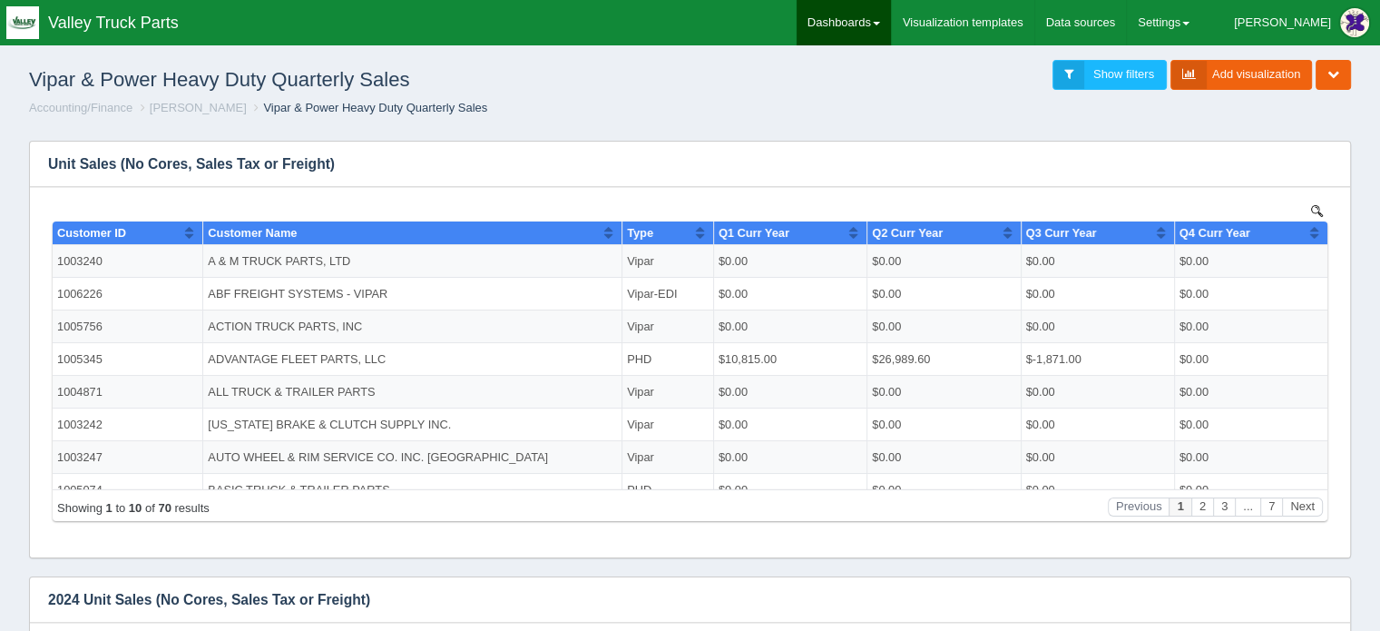
click at [882, 18] on link "Dashboards" at bounding box center [844, 22] width 94 height 45
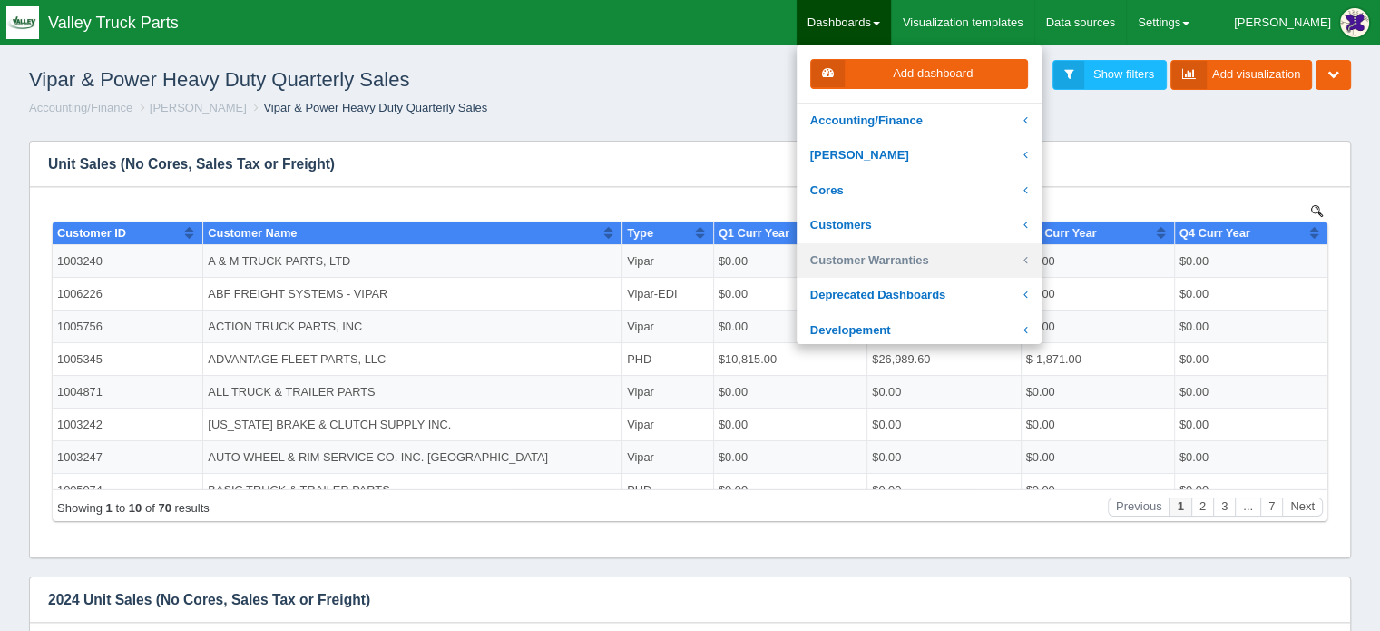
click at [937, 263] on link "Customer Warranties" at bounding box center [919, 260] width 245 height 35
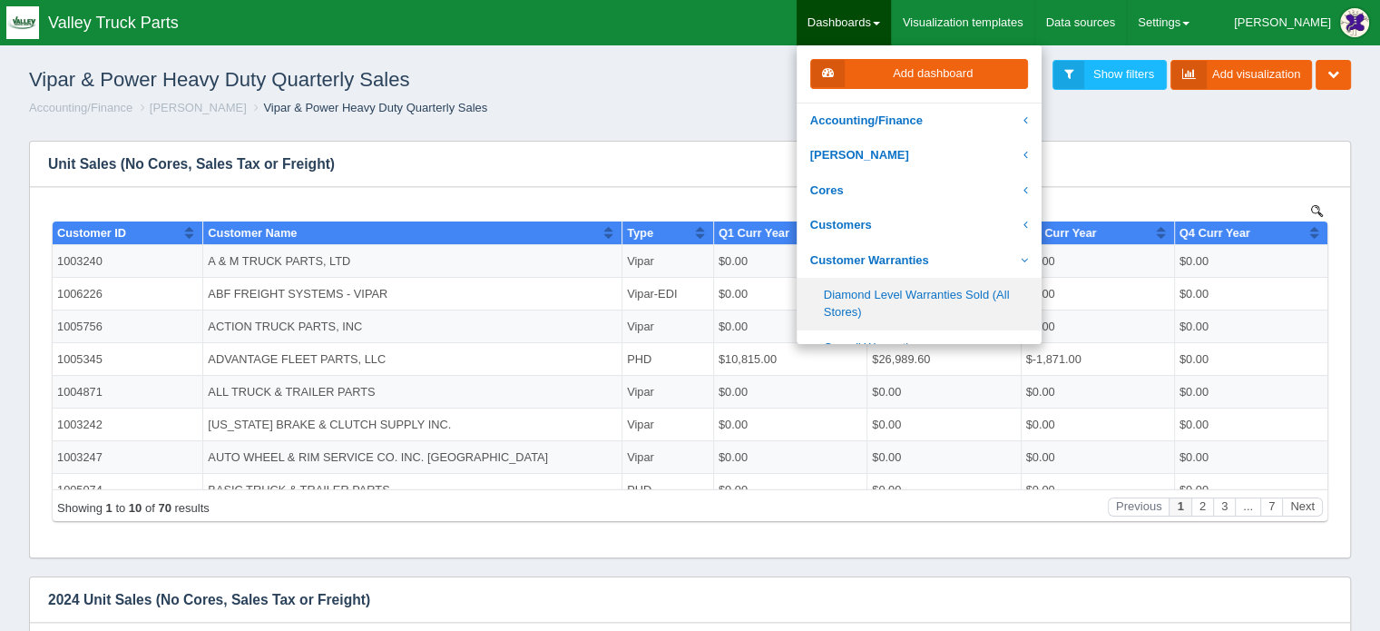
click at [946, 293] on link "Diamond Level Warranties Sold (All Stores)" at bounding box center [919, 304] width 245 height 52
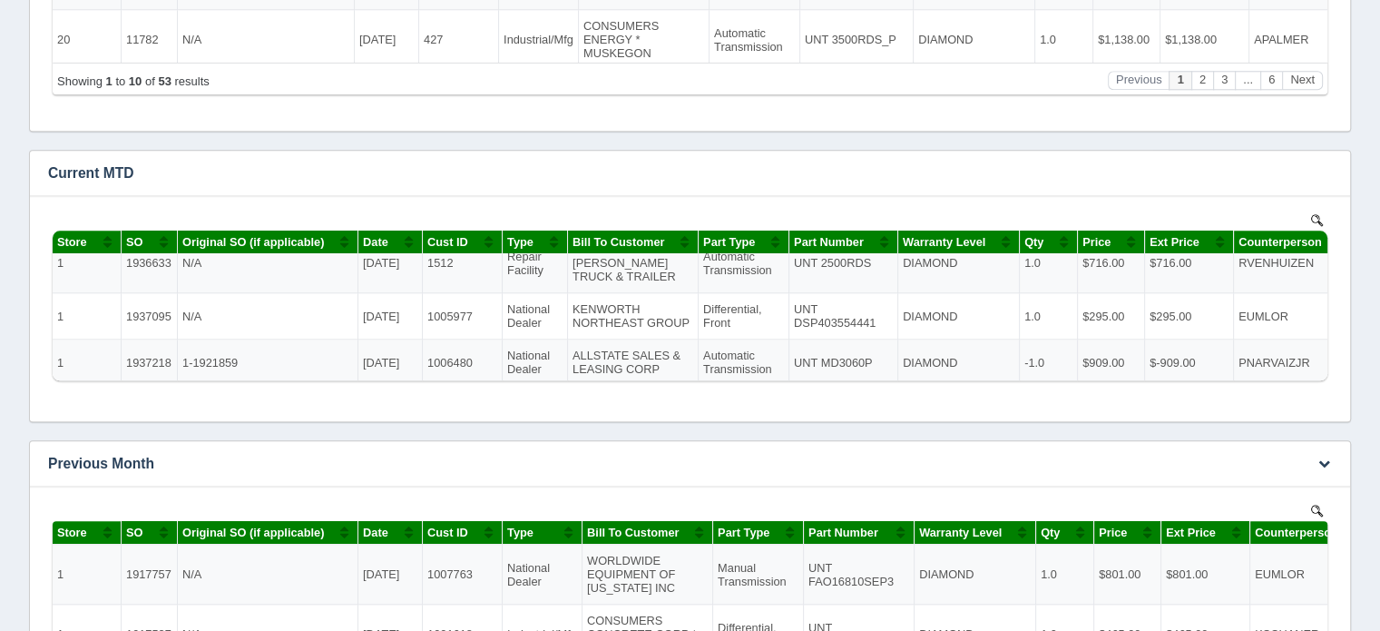
scroll to position [1906, 0]
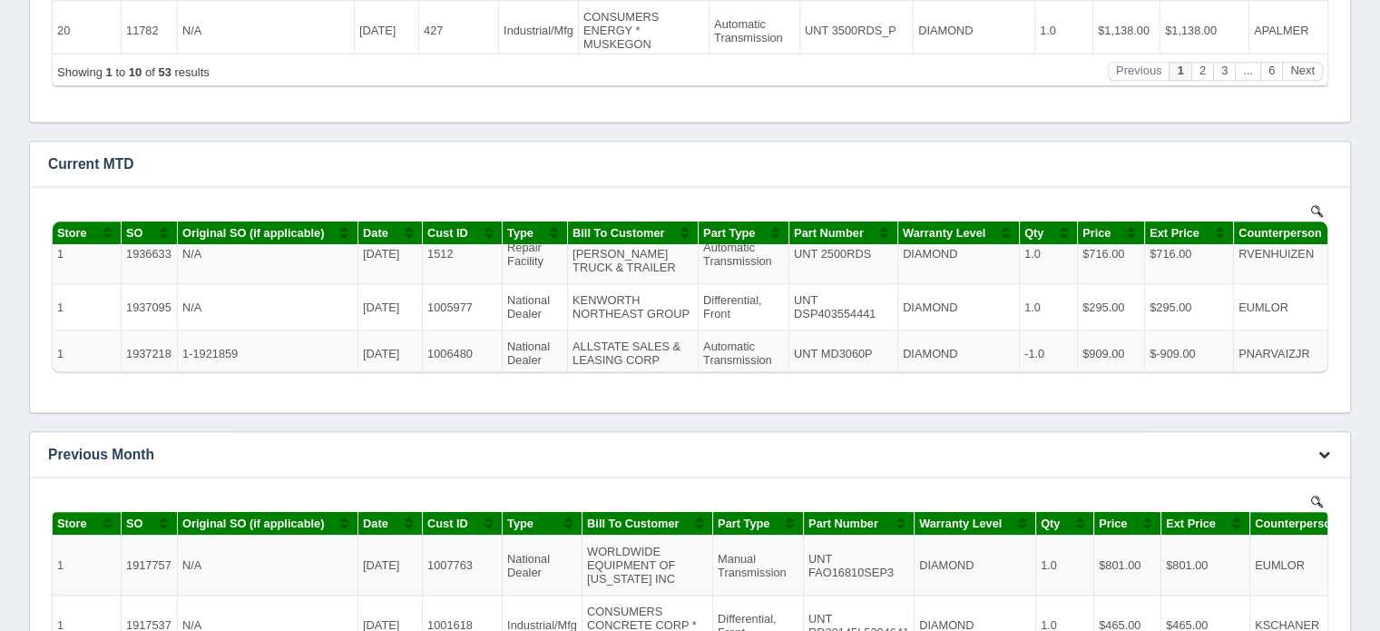
click at [1326, 455] on icon "button" at bounding box center [1325, 454] width 12 height 12
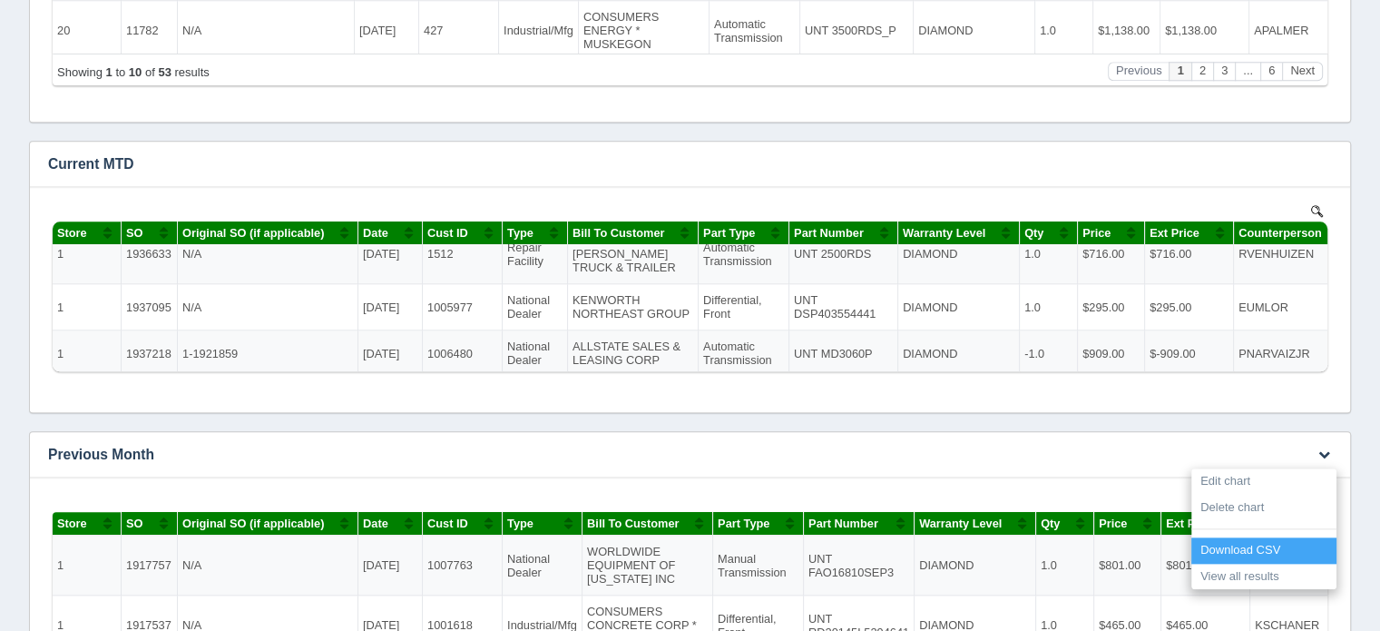
click at [1234, 544] on link "Download CSV" at bounding box center [1264, 550] width 145 height 26
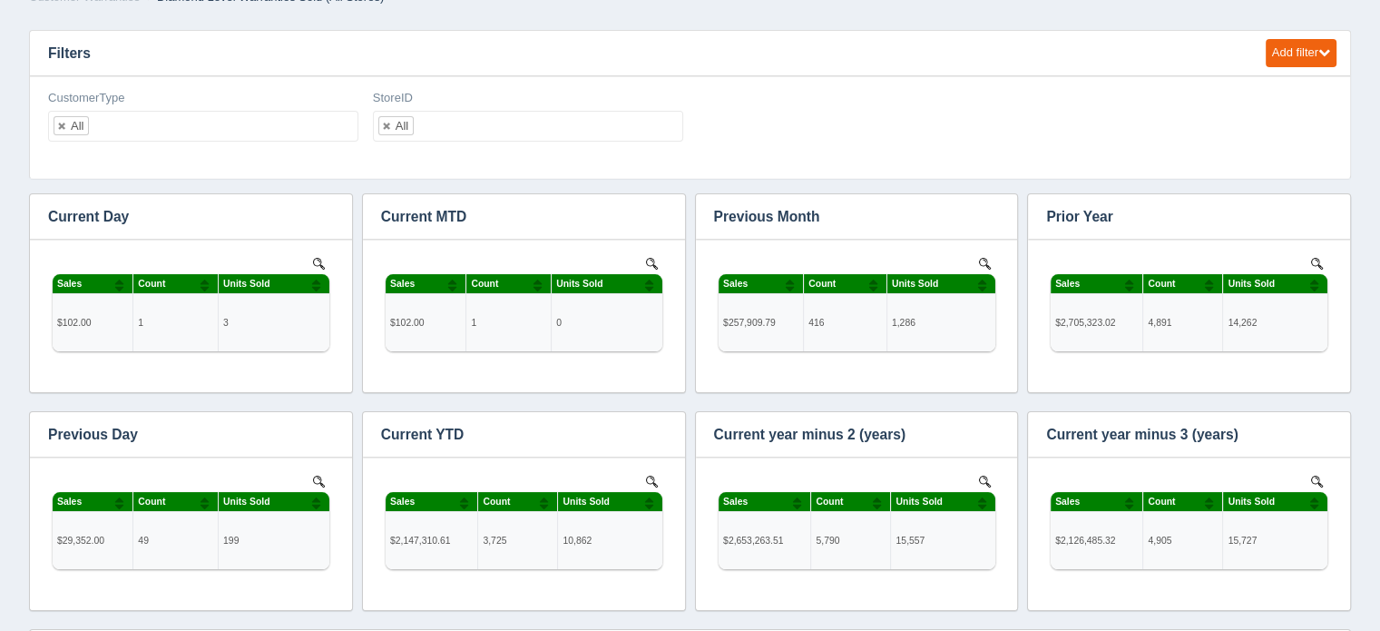
scroll to position [0, 0]
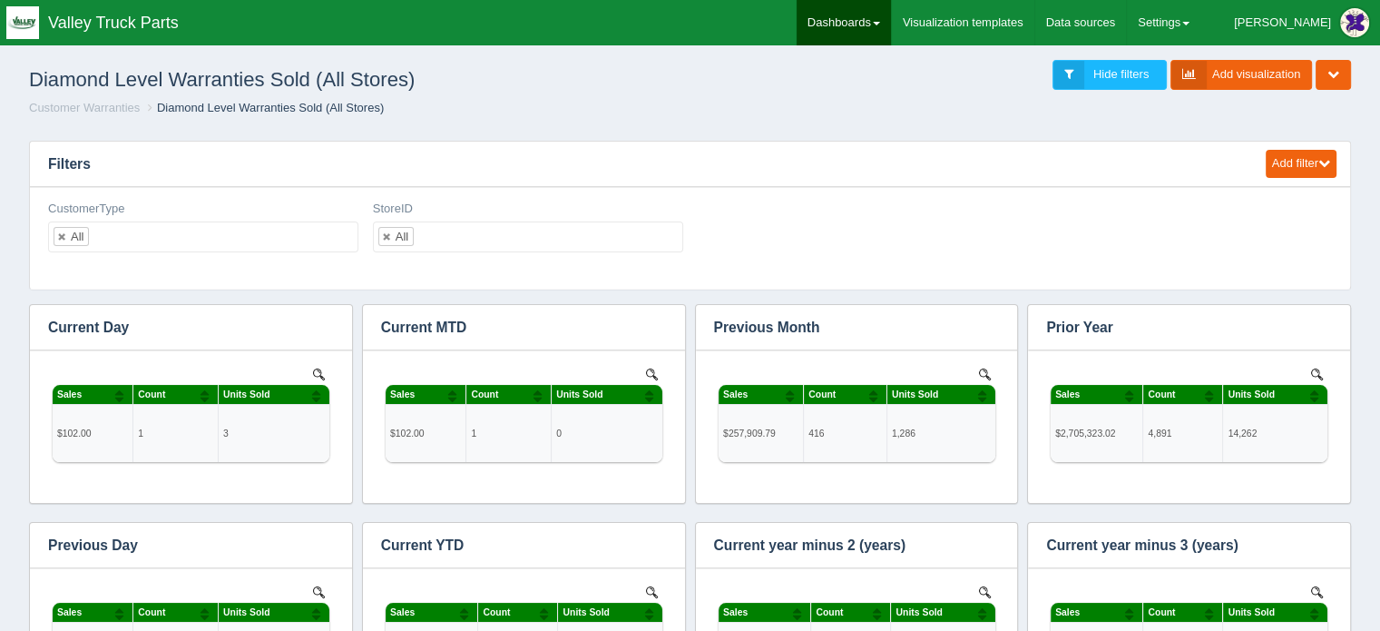
click at [891, 17] on link "Dashboards" at bounding box center [844, 22] width 94 height 45
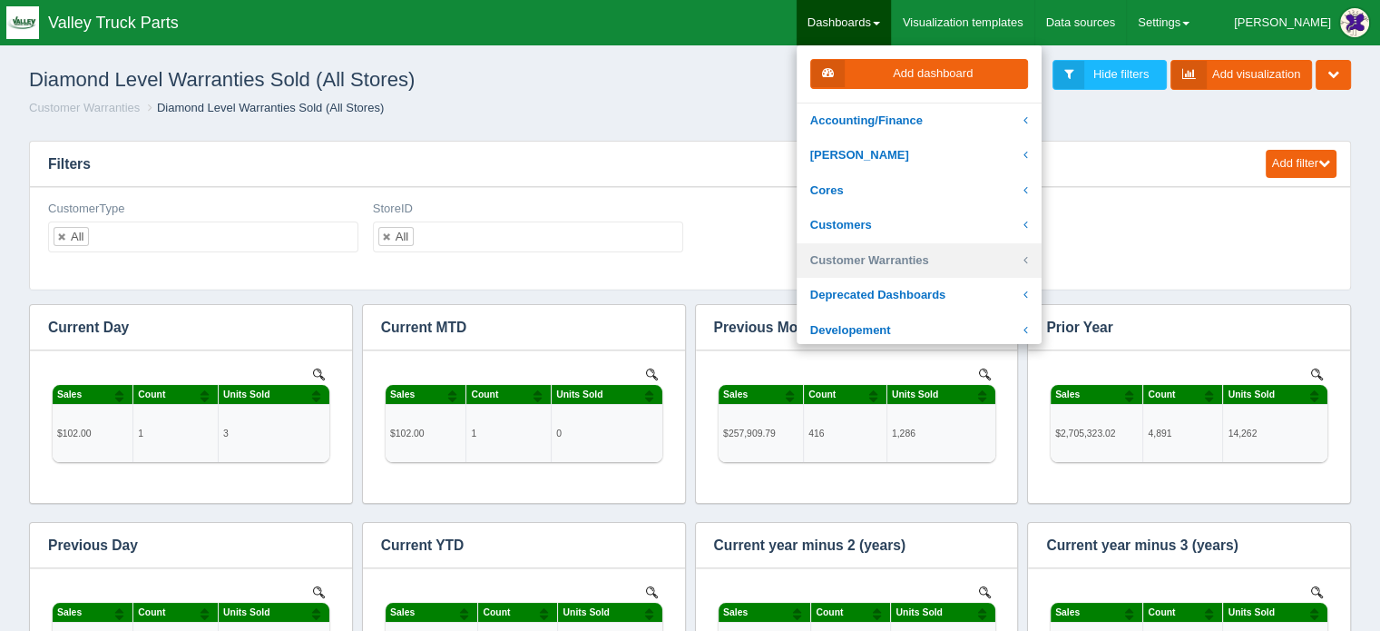
click at [919, 259] on link "Customer Warranties" at bounding box center [919, 260] width 245 height 35
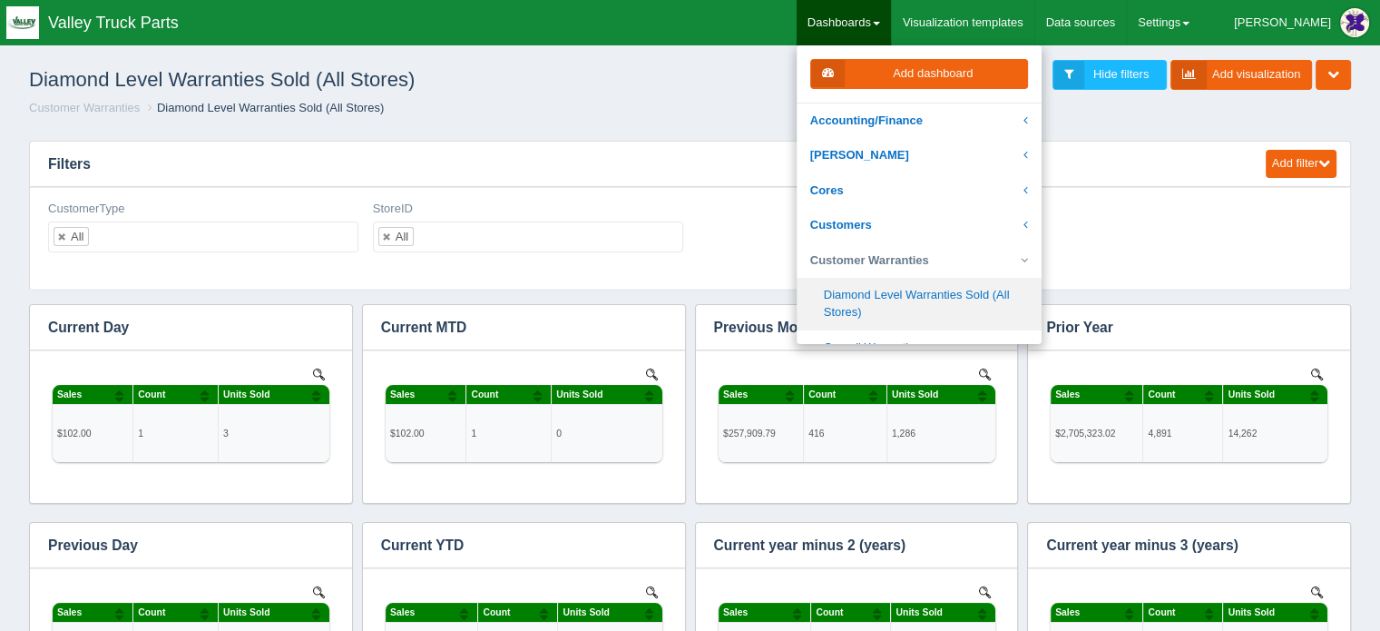
scroll to position [91, 0]
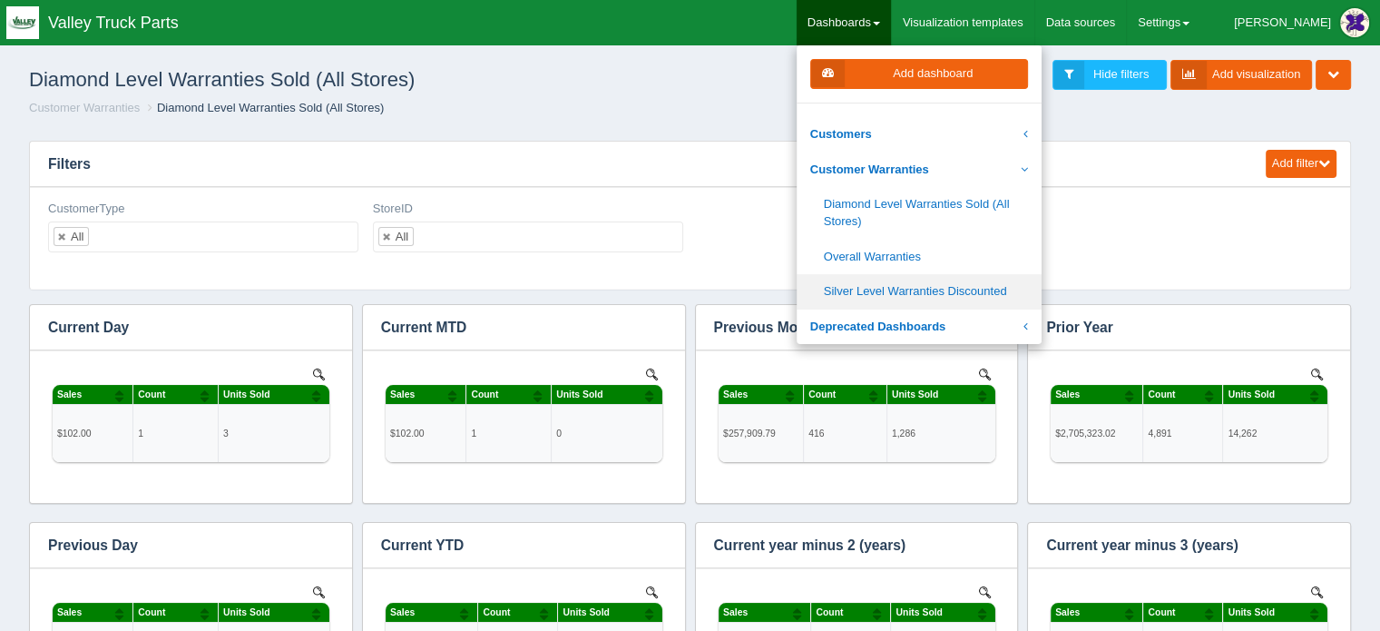
click at [944, 286] on link "Silver Level Warranties Discounted" at bounding box center [919, 291] width 245 height 35
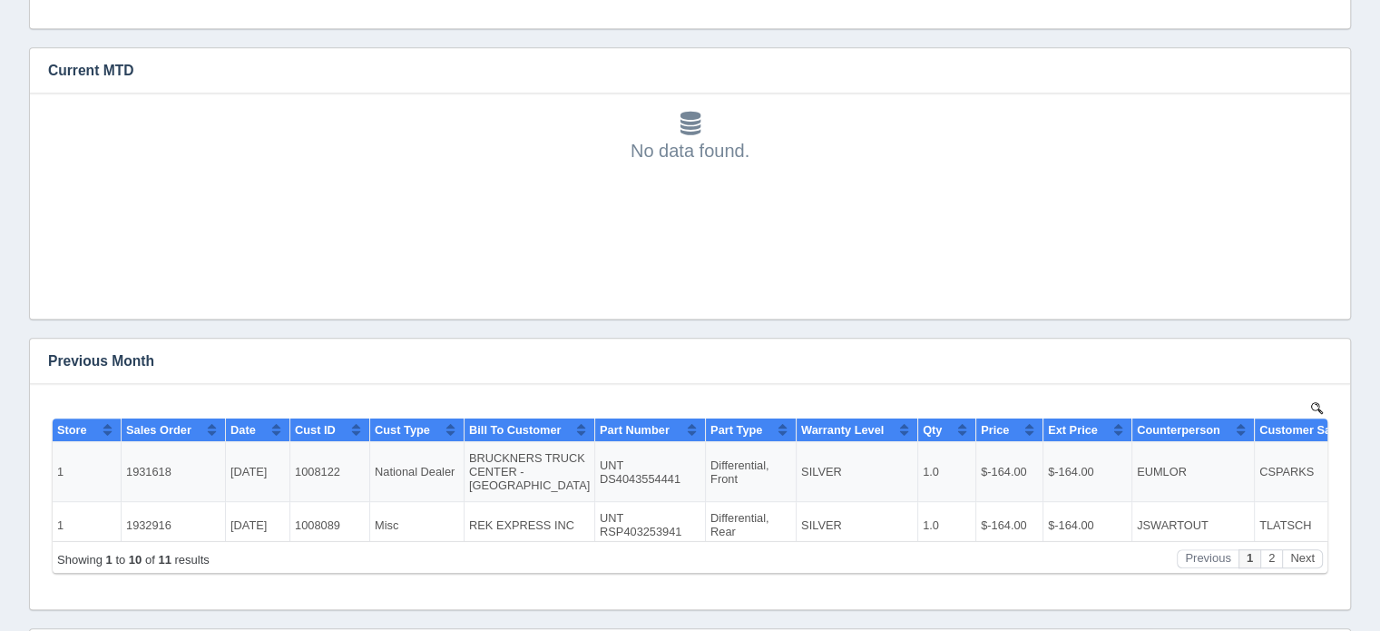
scroll to position [1089, 0]
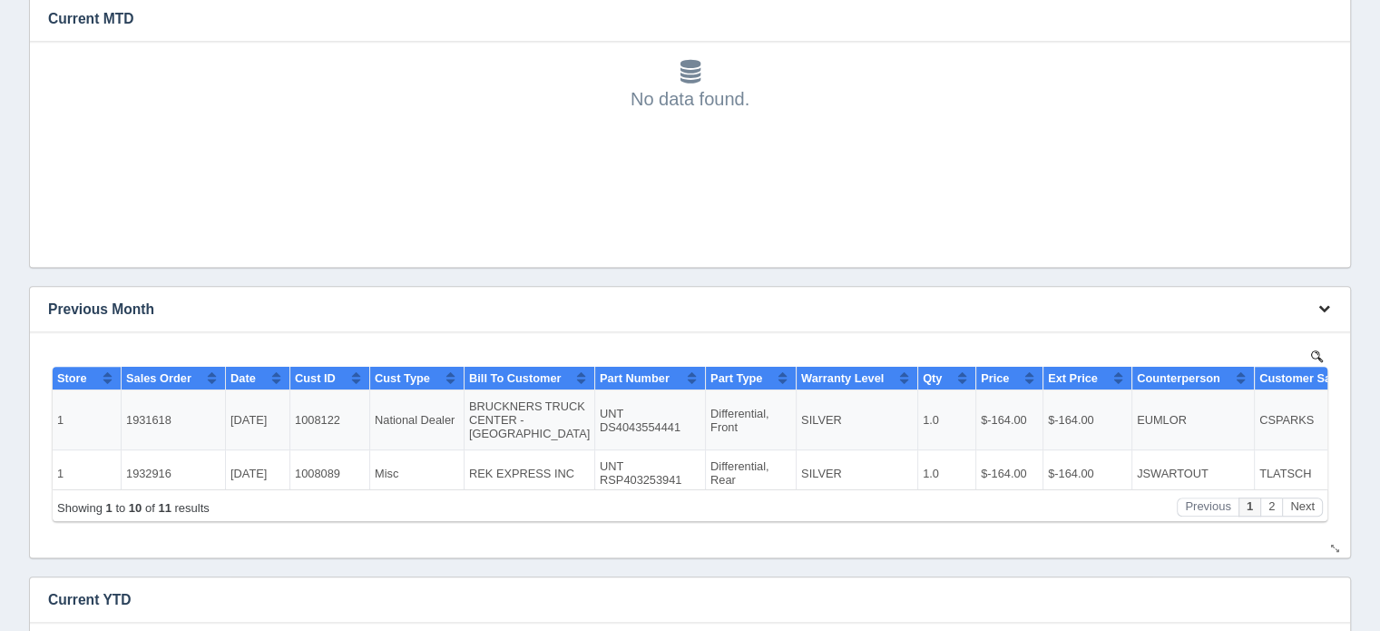
click at [1327, 302] on icon "button" at bounding box center [1325, 308] width 12 height 12
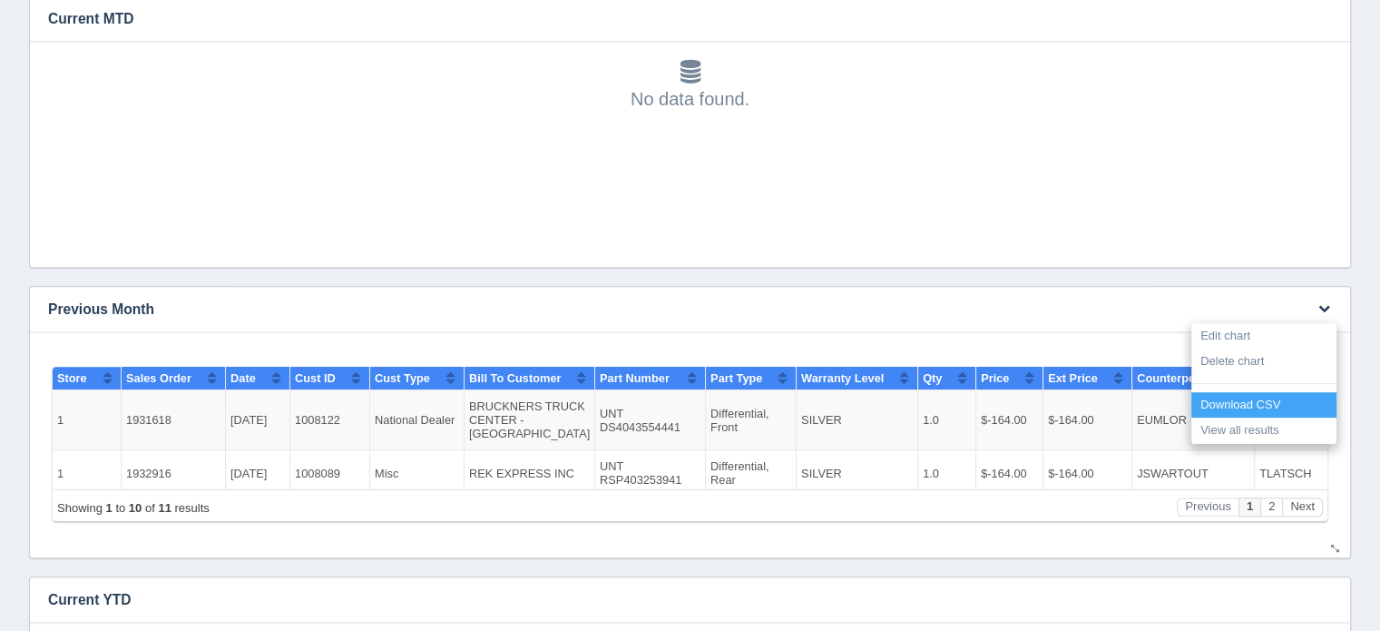
click at [1253, 401] on link "Download CSV" at bounding box center [1264, 405] width 145 height 26
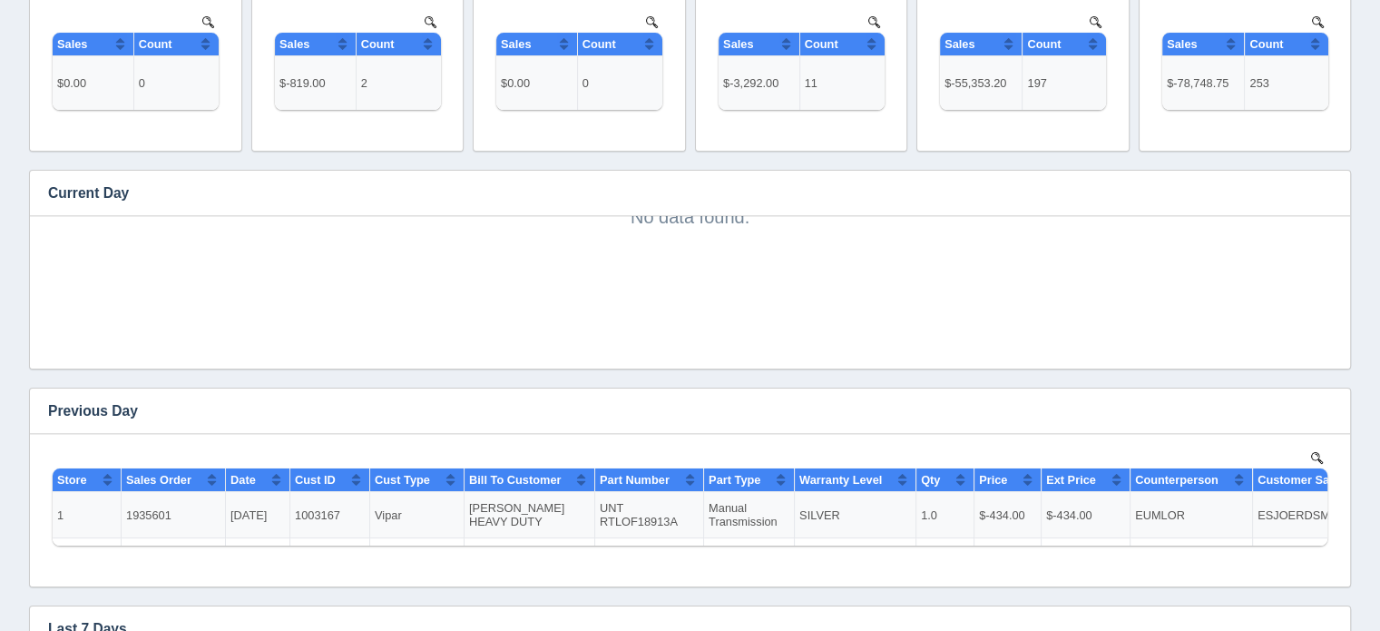
scroll to position [0, 0]
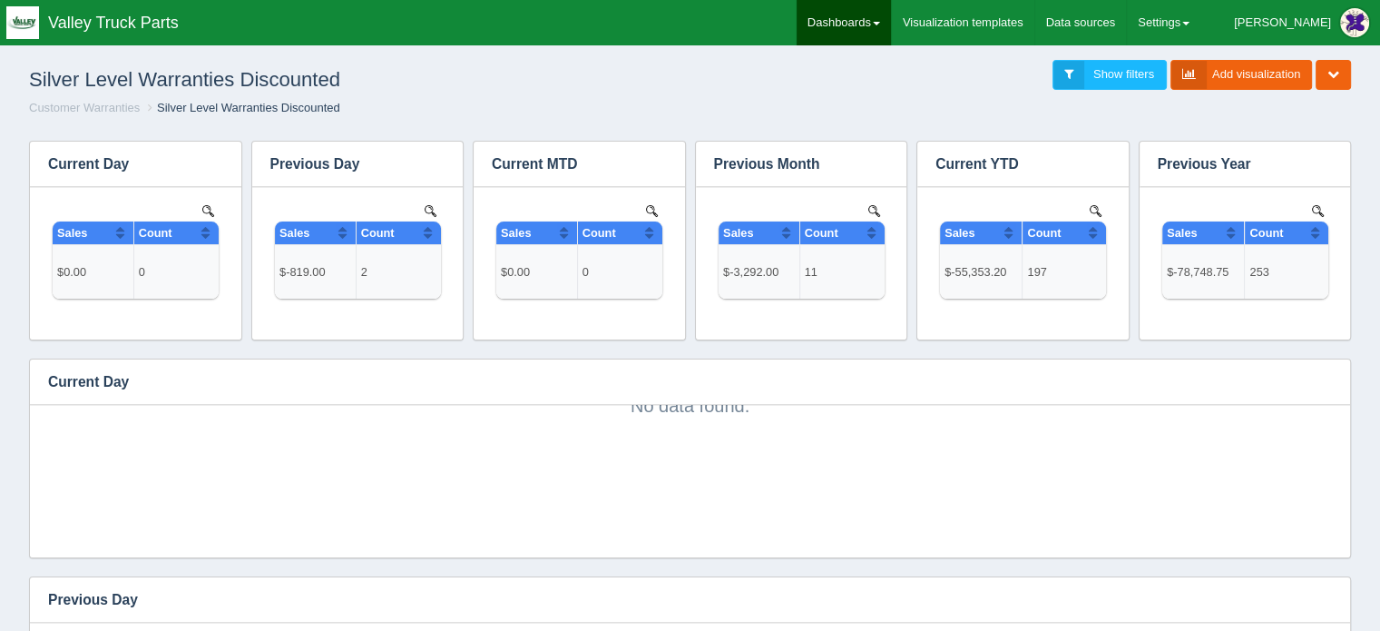
click at [891, 14] on link "Dashboards" at bounding box center [844, 22] width 94 height 45
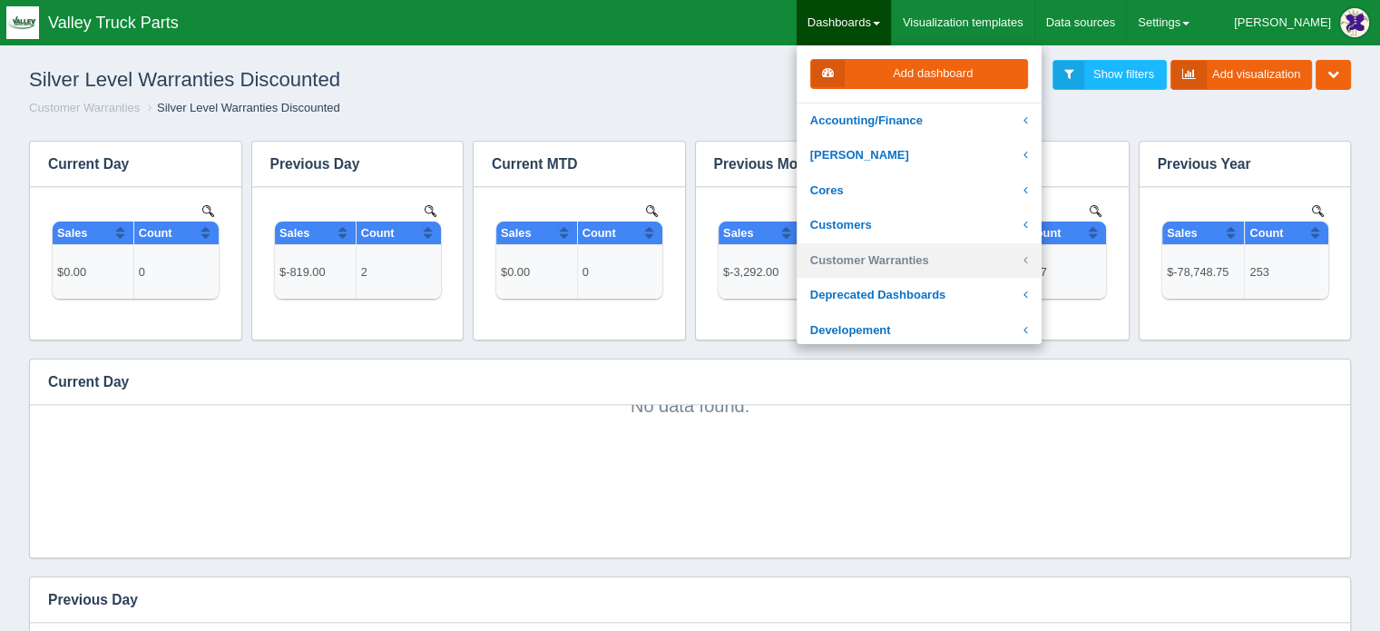
click at [917, 257] on link "Customer Warranties" at bounding box center [919, 260] width 245 height 35
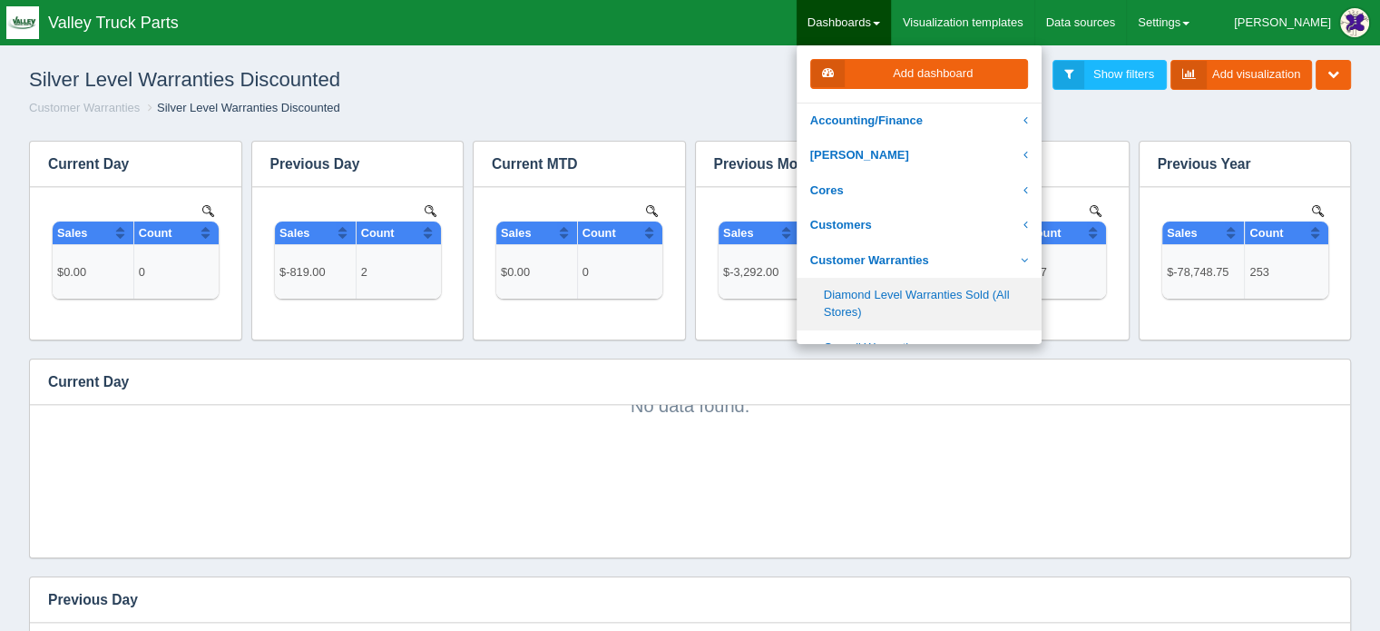
click at [918, 291] on link "Diamond Level Warranties Sold (All Stores)" at bounding box center [919, 304] width 245 height 52
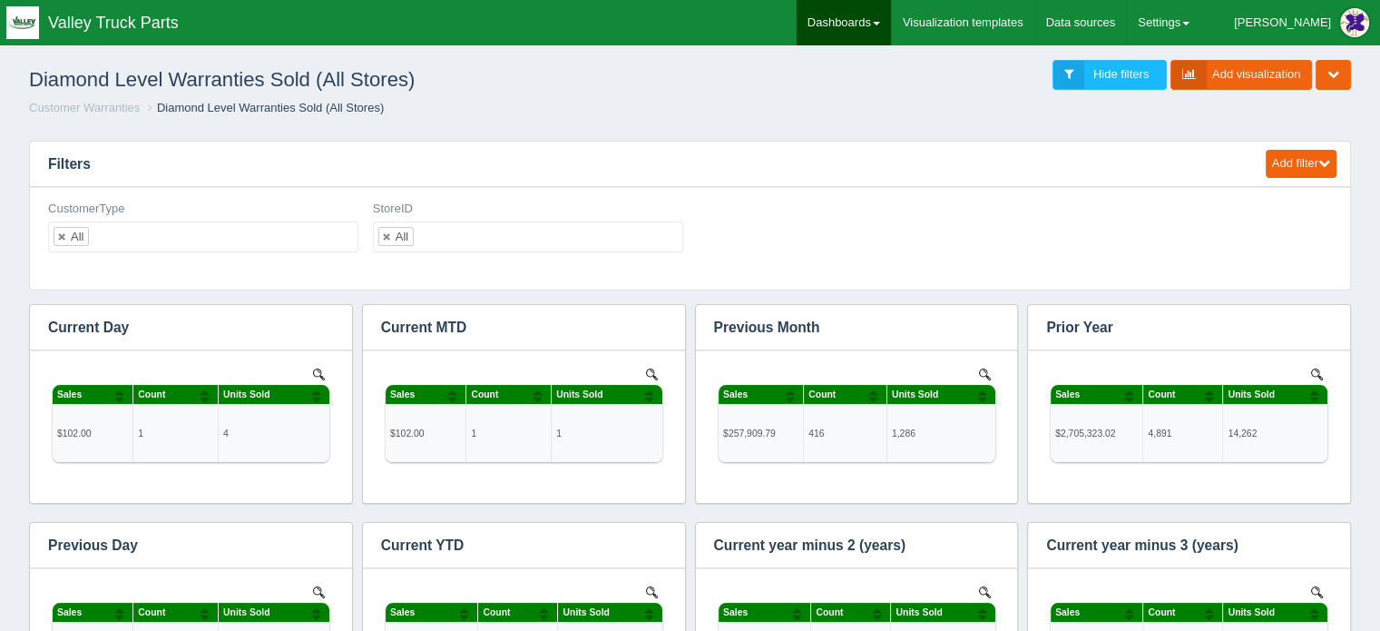
click at [891, 16] on link "Dashboards" at bounding box center [844, 22] width 94 height 45
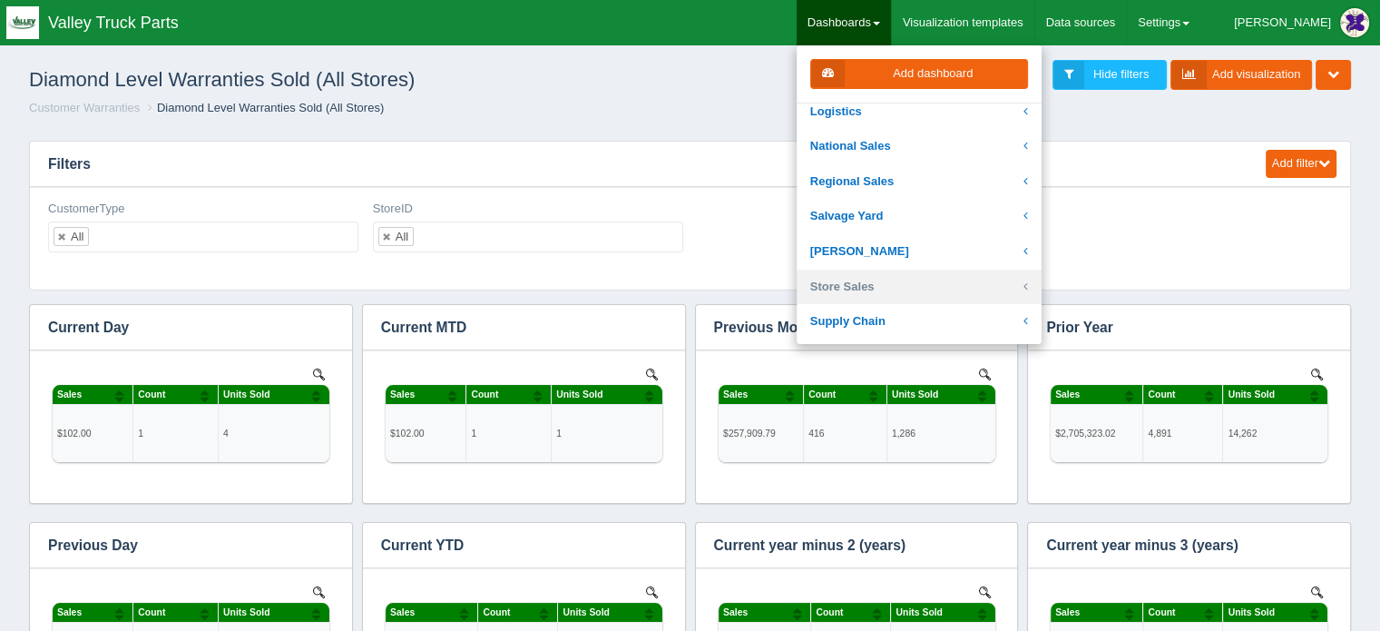
scroll to position [363, 0]
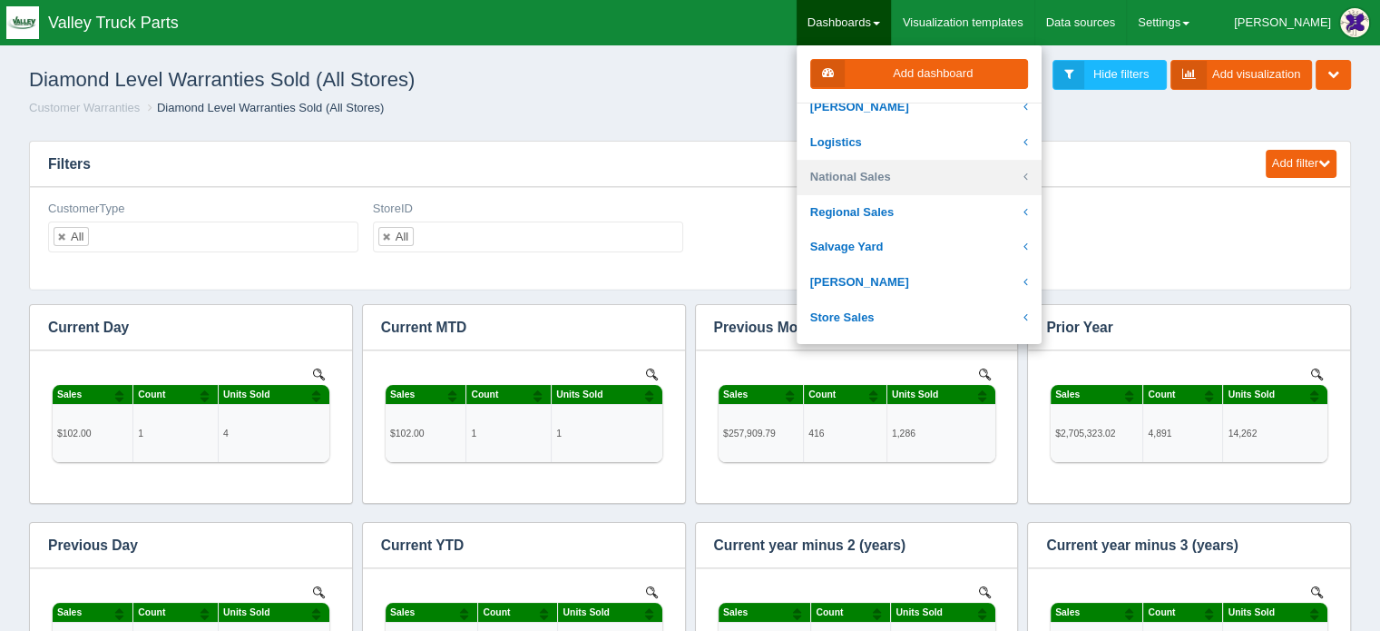
click at [923, 172] on link "National Sales" at bounding box center [919, 177] width 245 height 35
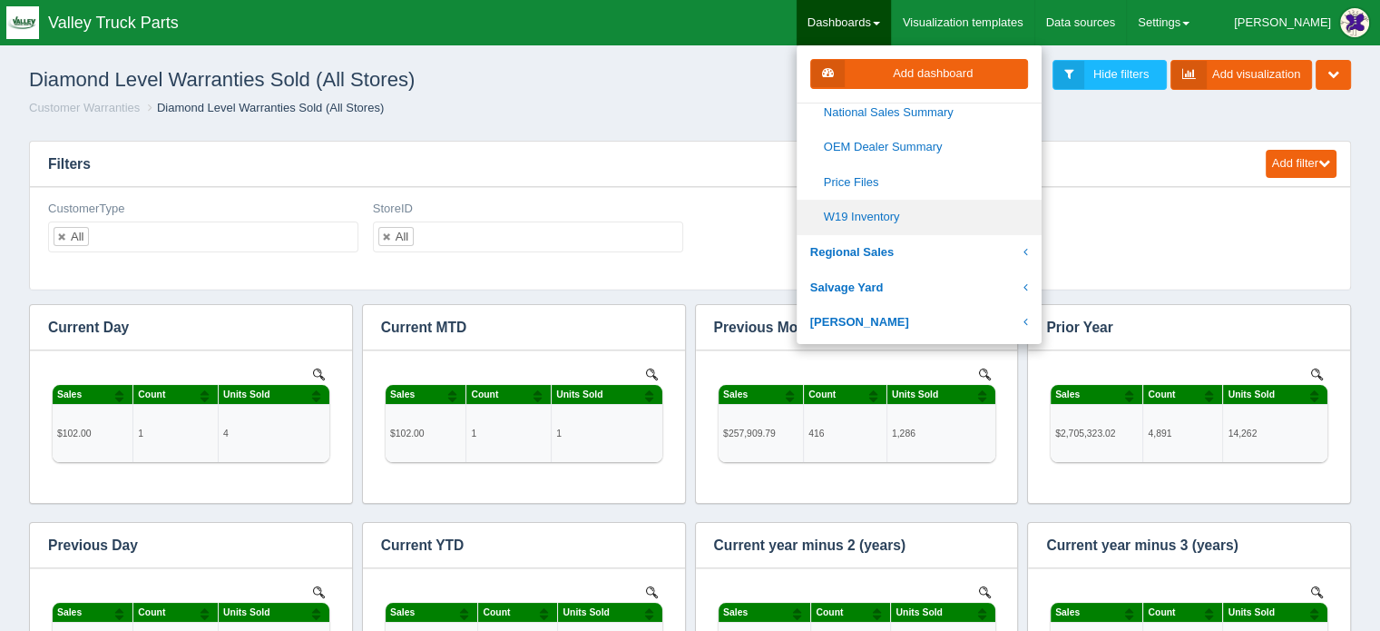
scroll to position [1089, 0]
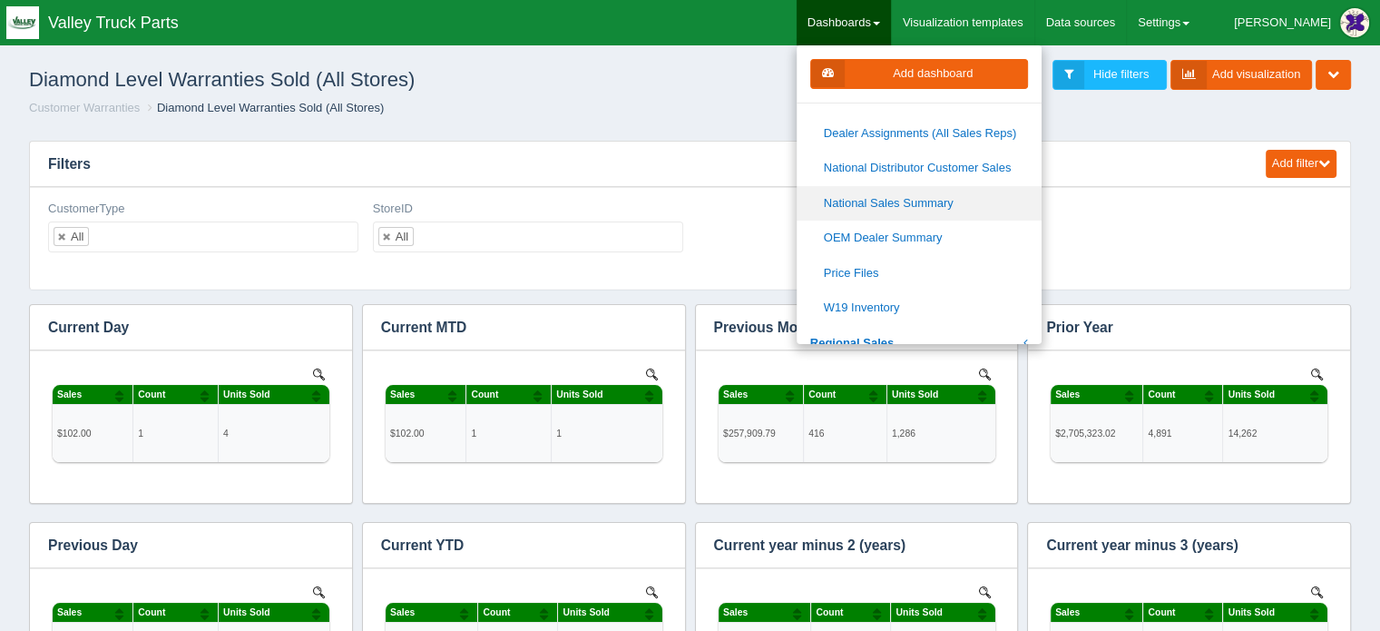
click at [948, 197] on link "National Sales Summary" at bounding box center [919, 203] width 245 height 35
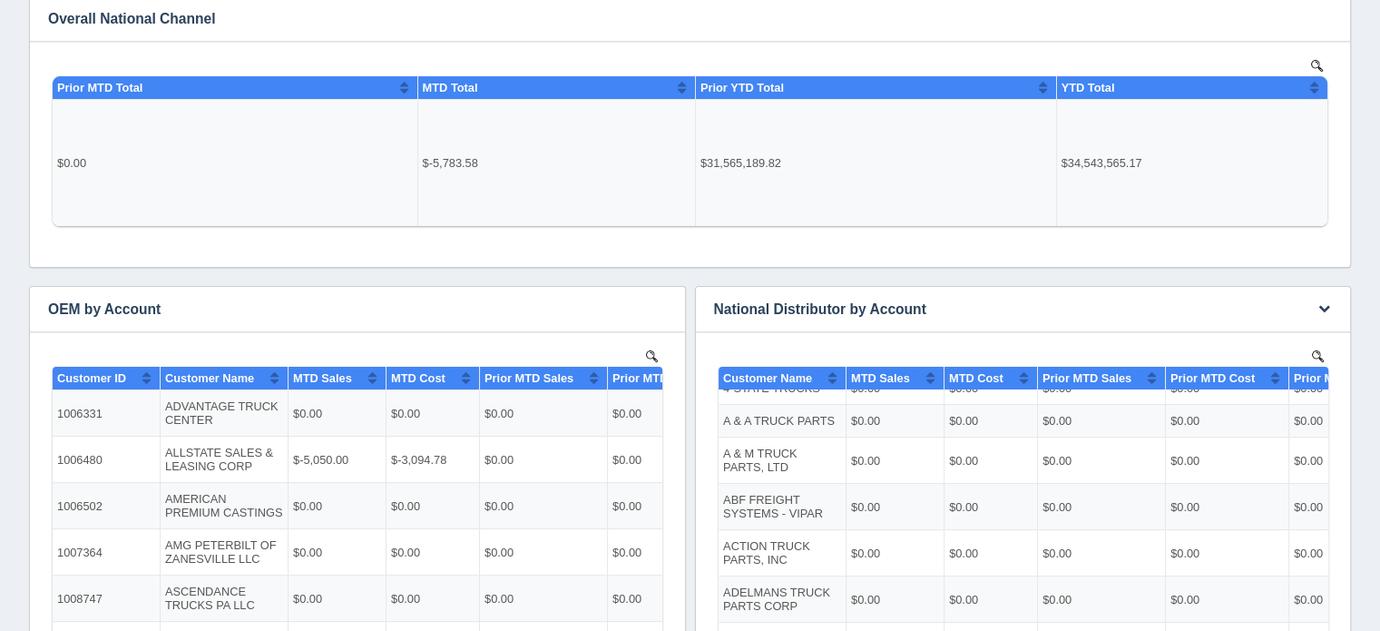
scroll to position [91, 0]
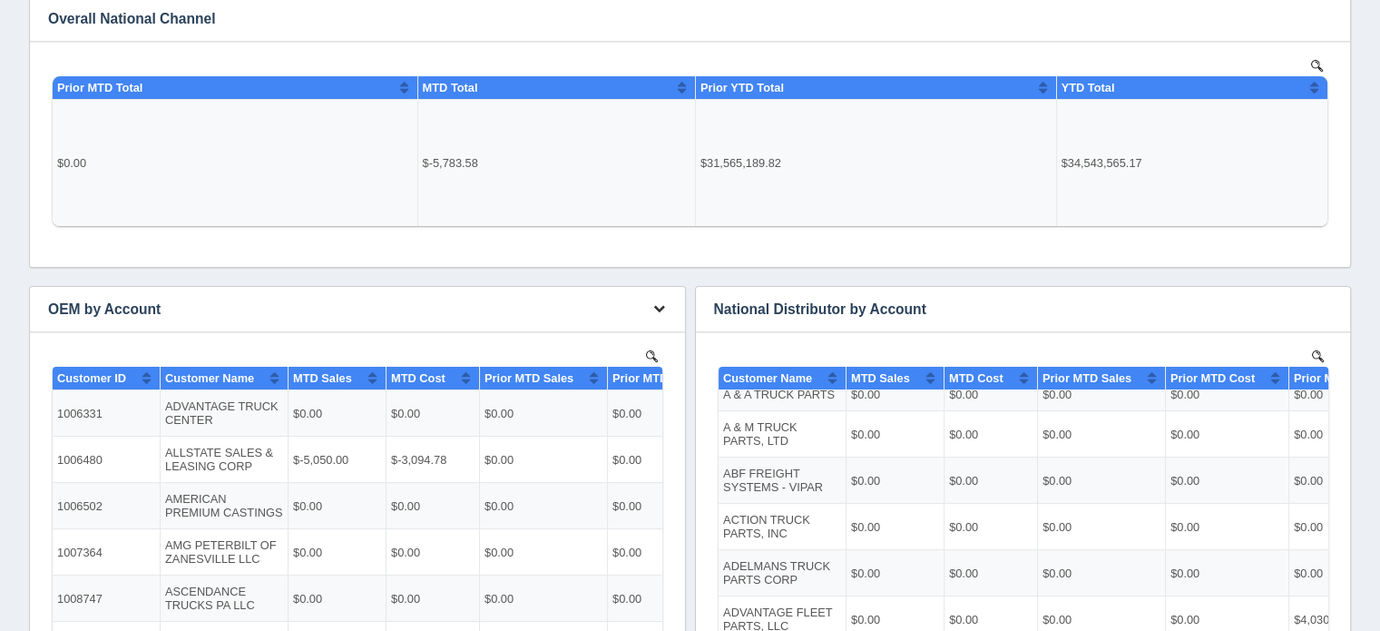
click at [657, 305] on icon "button" at bounding box center [659, 308] width 12 height 12
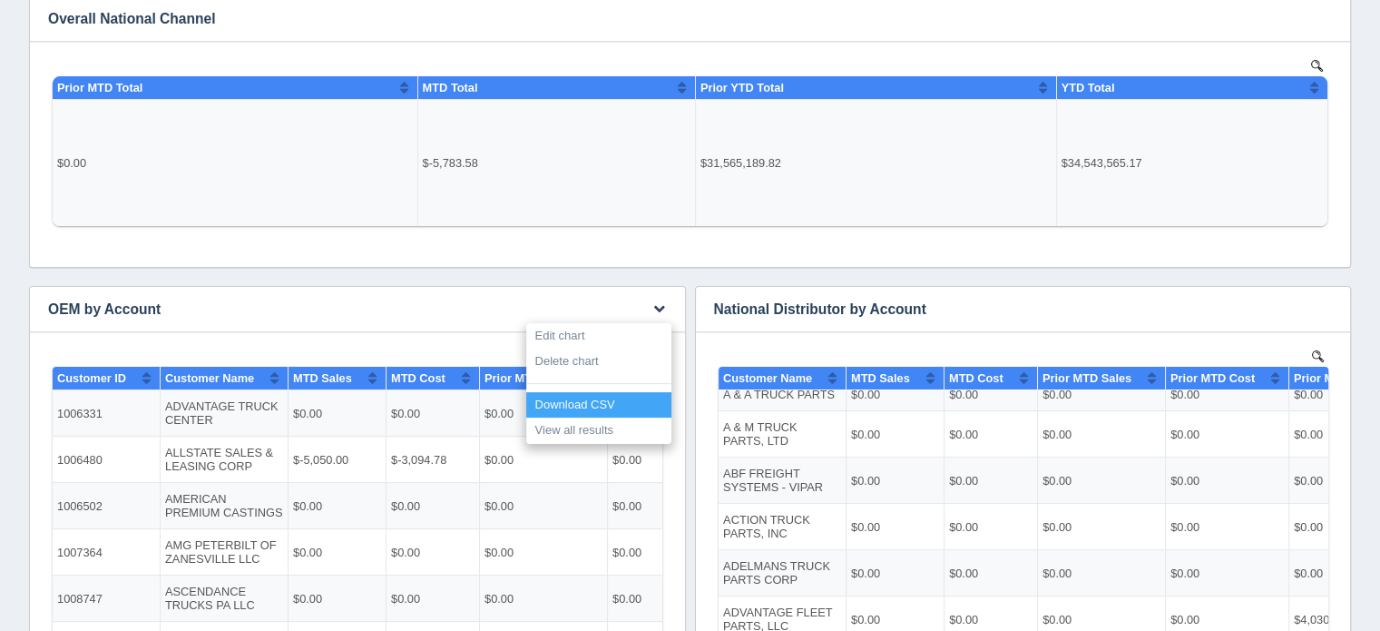
click at [592, 399] on link "Download CSV" at bounding box center [598, 405] width 145 height 26
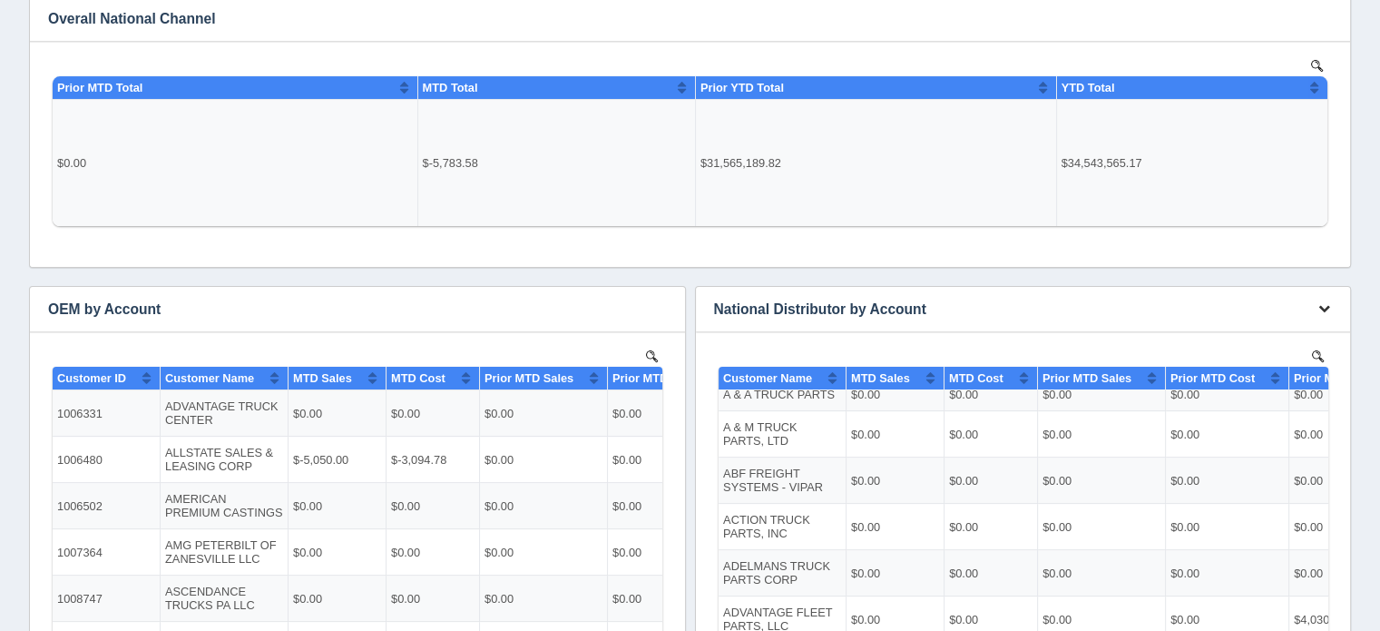
click at [1327, 305] on icon "button" at bounding box center [1325, 308] width 12 height 12
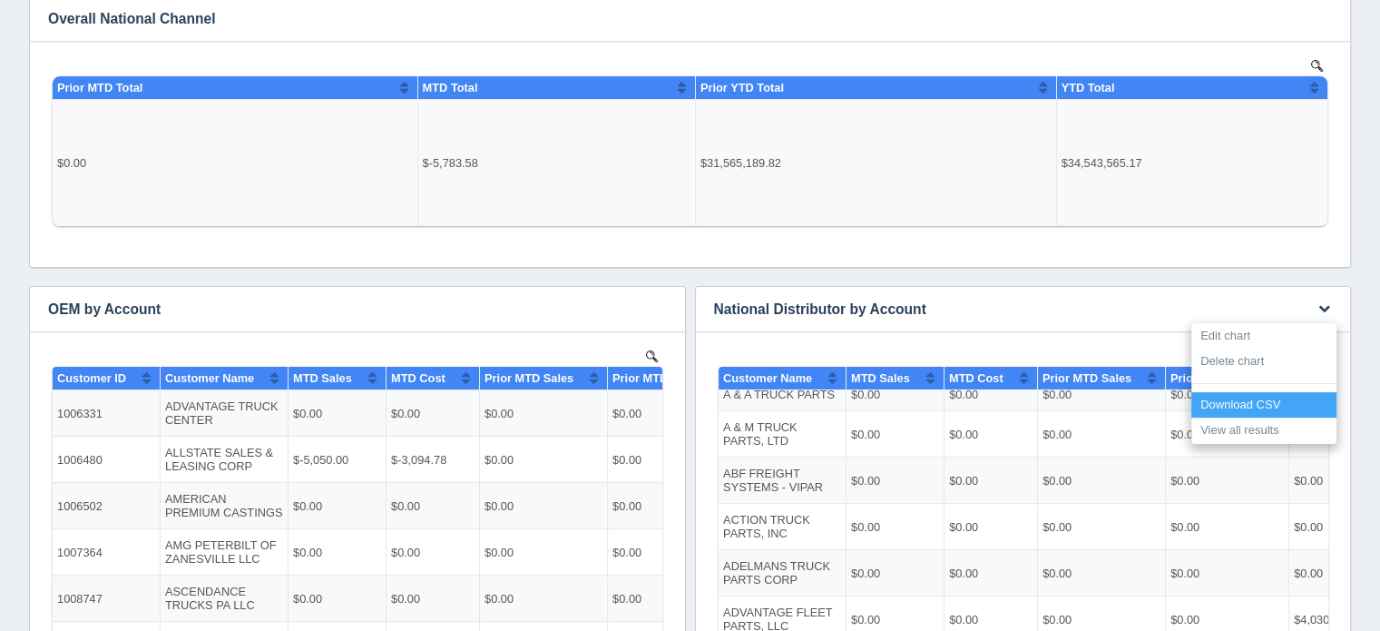
click at [1256, 403] on link "Download CSV" at bounding box center [1264, 405] width 145 height 26
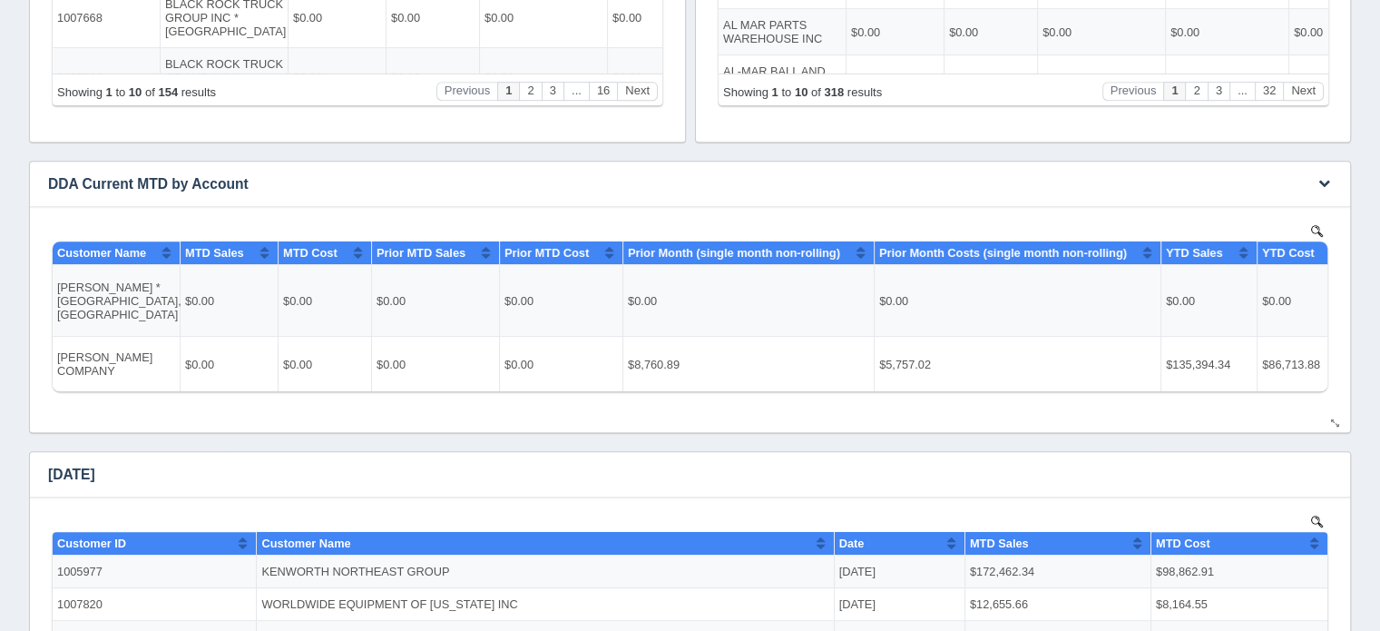
scroll to position [998, 0]
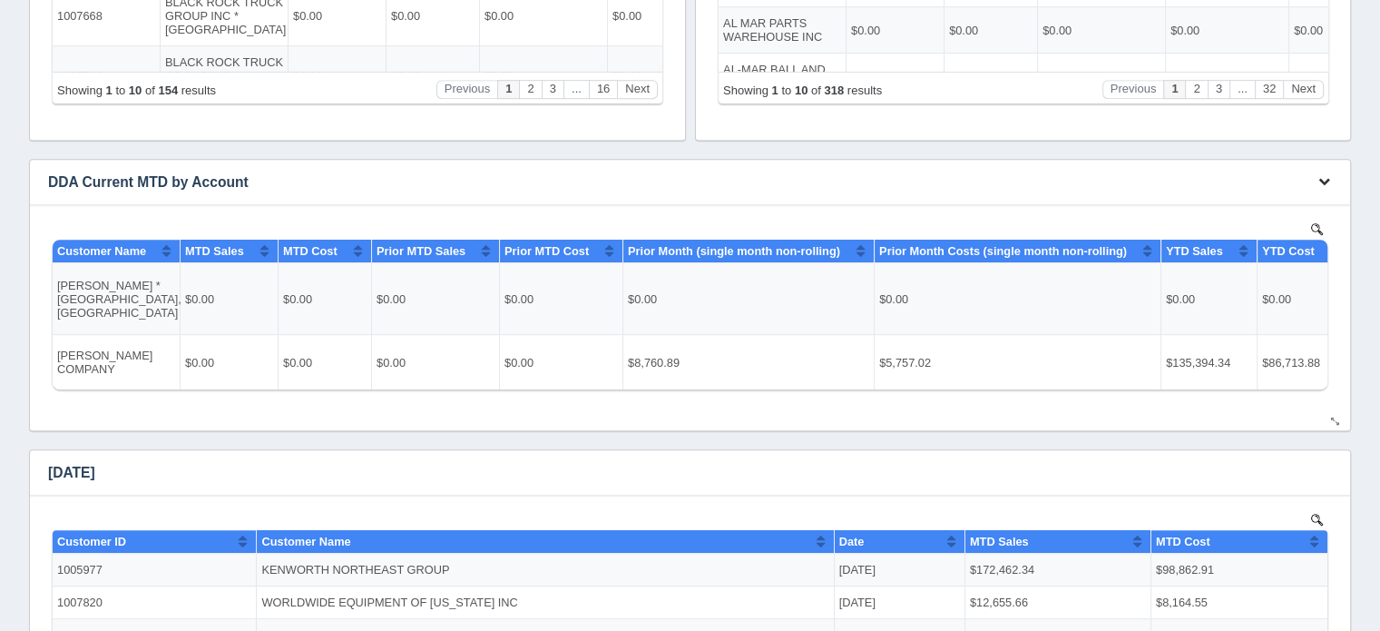
click at [1324, 177] on icon "button" at bounding box center [1325, 181] width 12 height 12
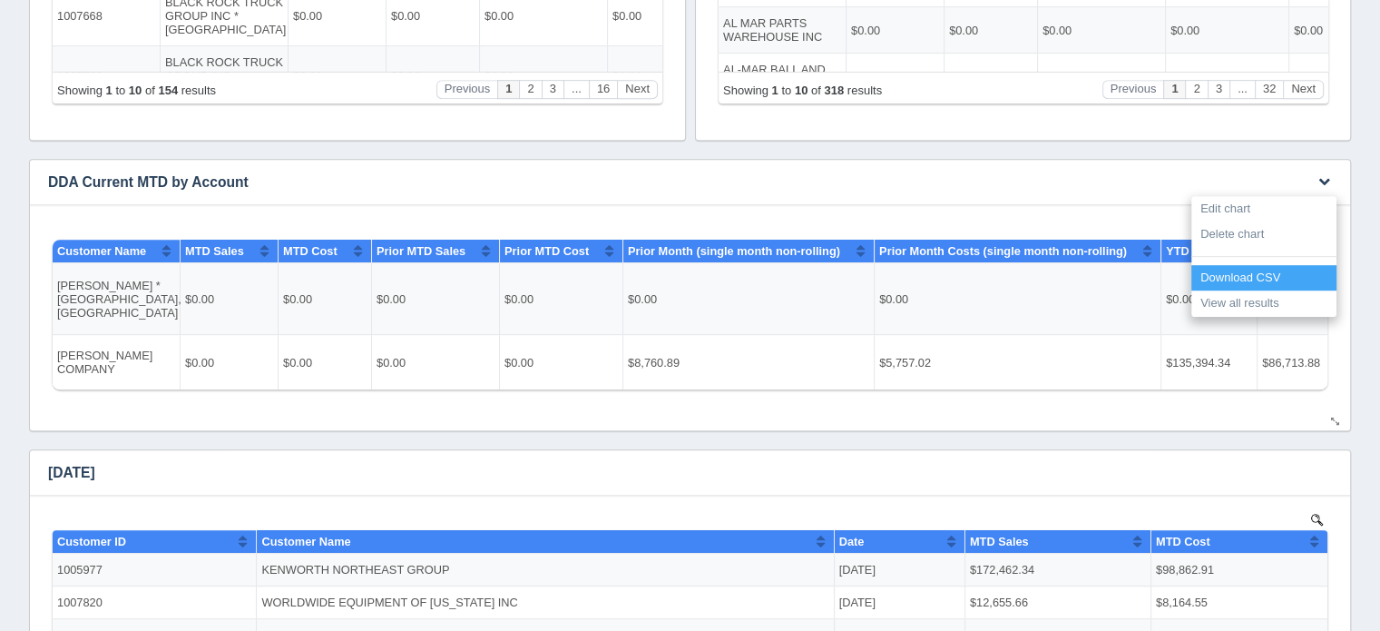
click at [1219, 276] on link "Download CSV" at bounding box center [1264, 278] width 145 height 26
click at [1221, 275] on link "Download CSV" at bounding box center [1264, 278] width 145 height 26
